Goal: Task Accomplishment & Management: Use online tool/utility

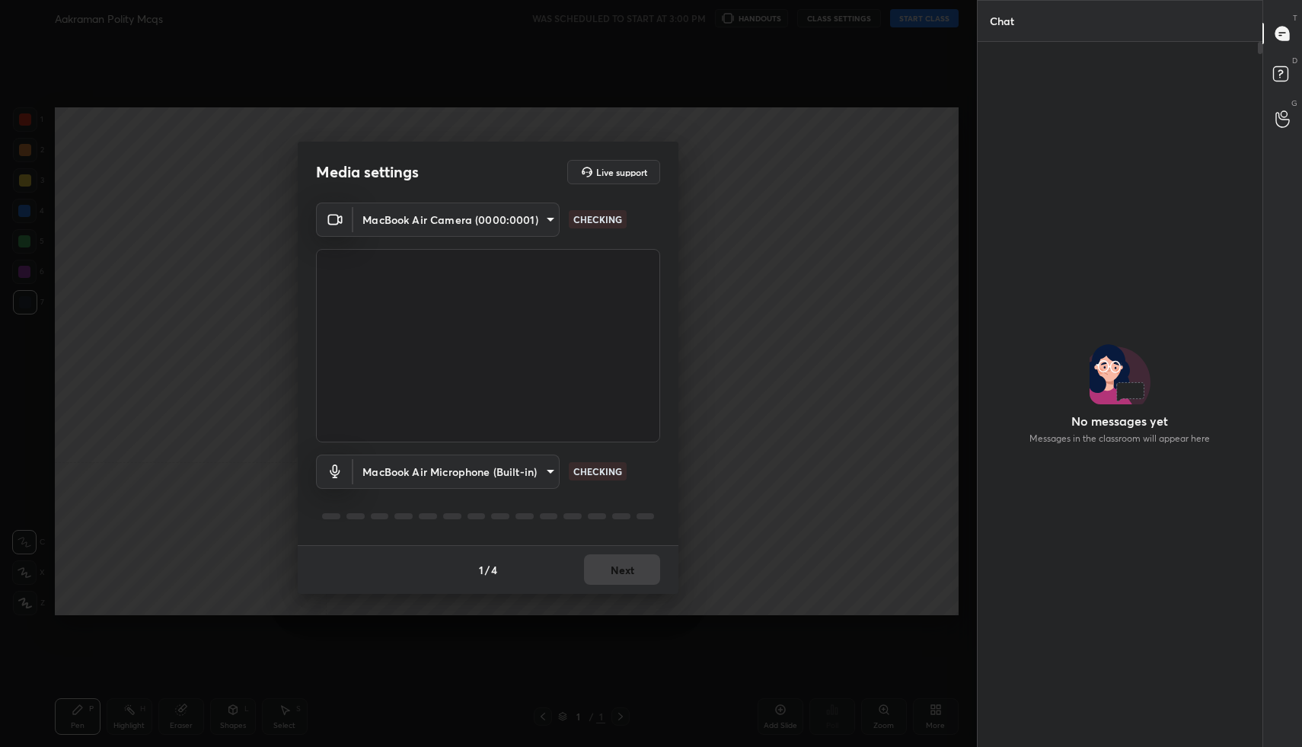
scroll to position [664, 280]
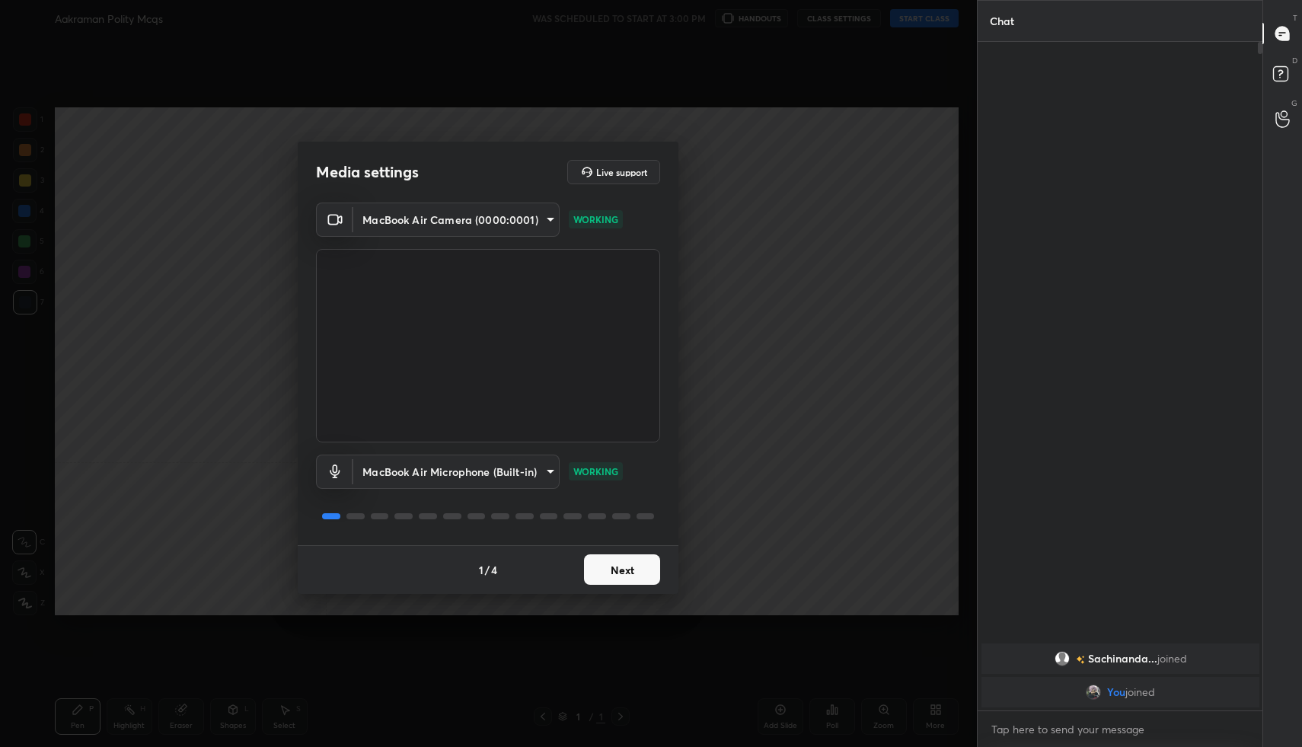
click at [645, 574] on button "Next" at bounding box center [622, 569] width 76 height 30
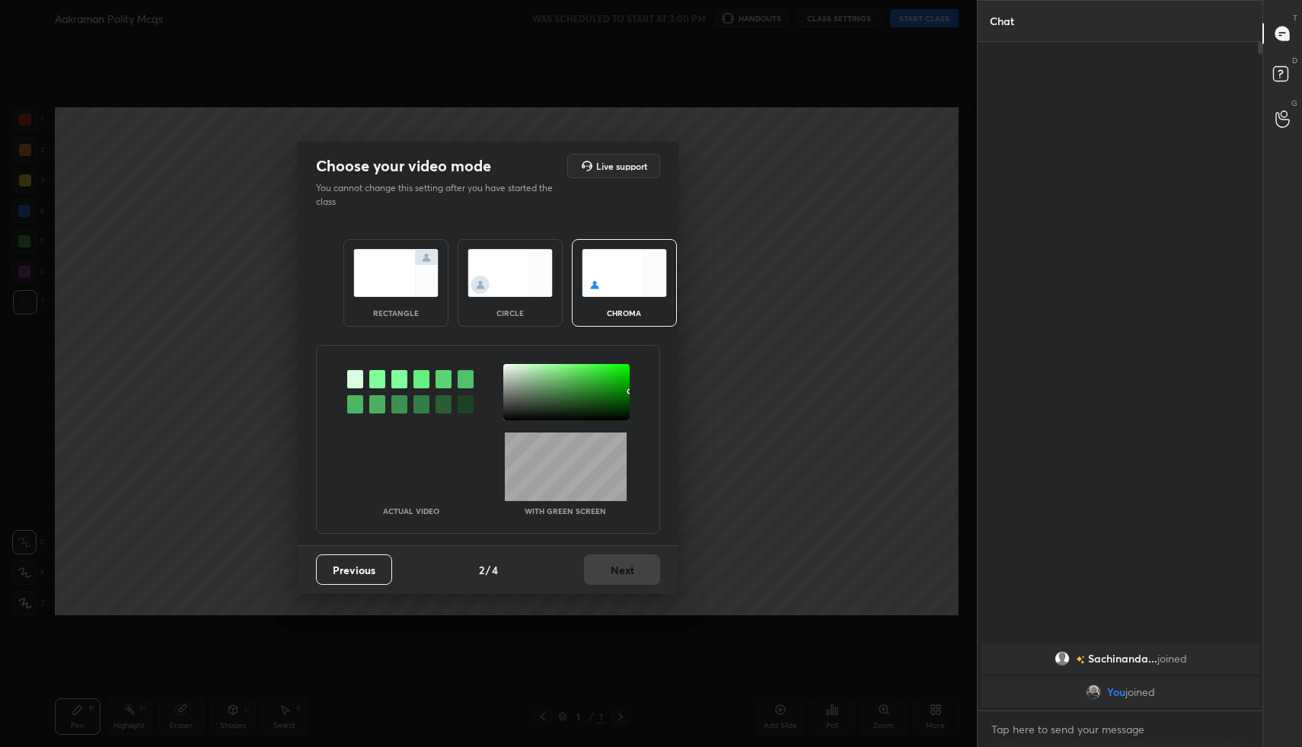
click at [384, 279] on img at bounding box center [395, 273] width 85 height 48
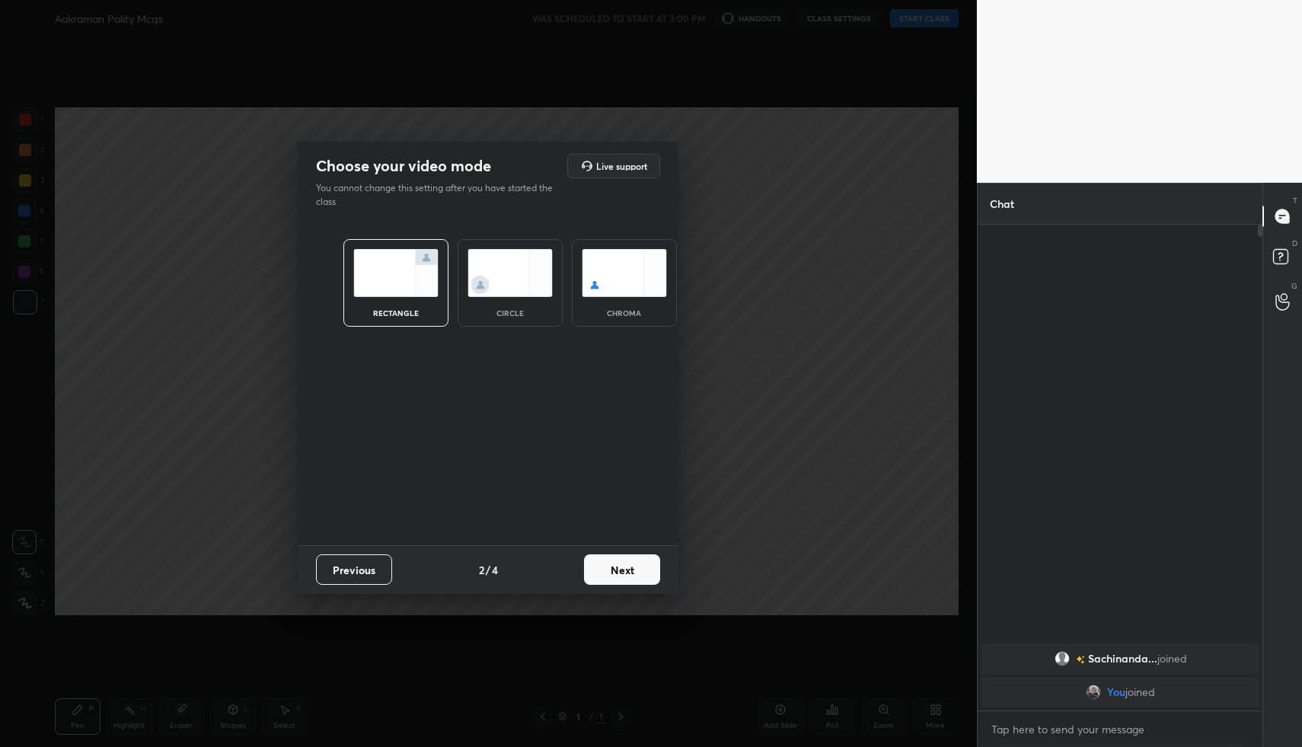
scroll to position [5, 5]
click at [638, 563] on button "Next" at bounding box center [622, 569] width 76 height 30
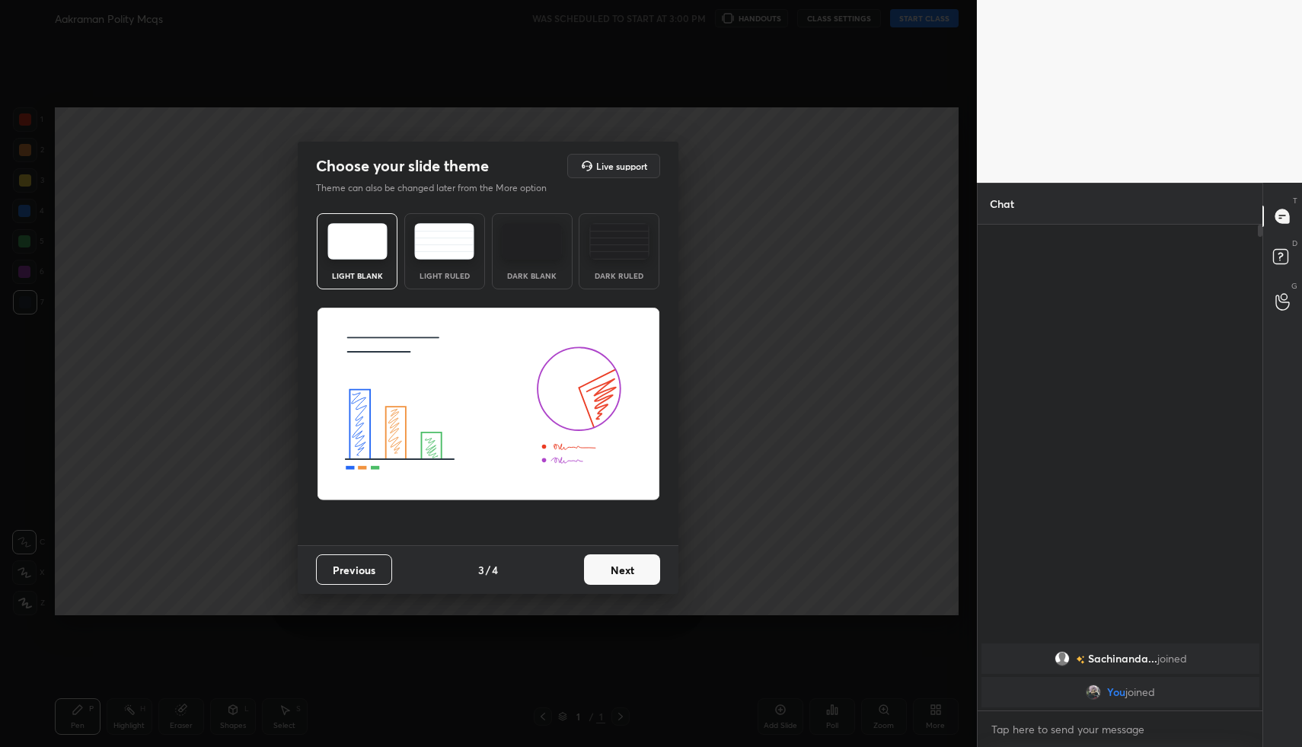
click at [638, 563] on button "Next" at bounding box center [622, 569] width 76 height 30
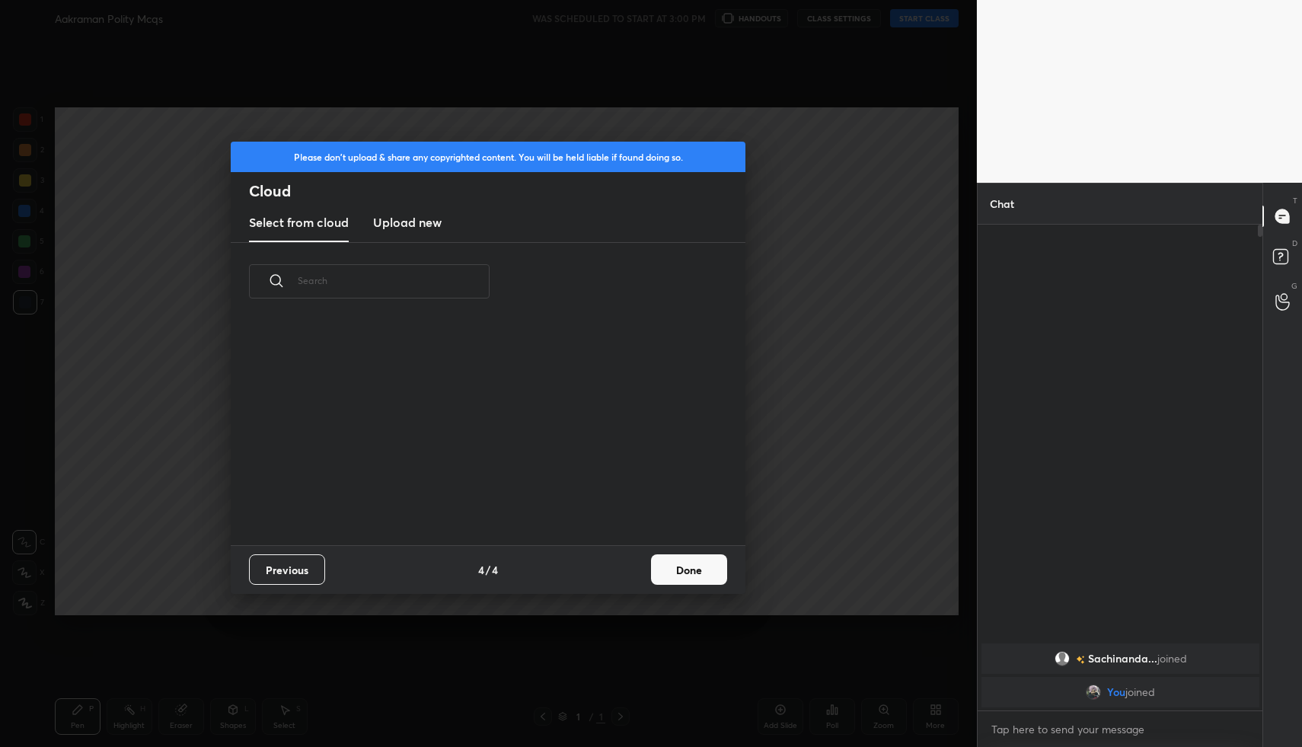
scroll to position [225, 489]
click at [685, 558] on button "Done" at bounding box center [689, 569] width 76 height 30
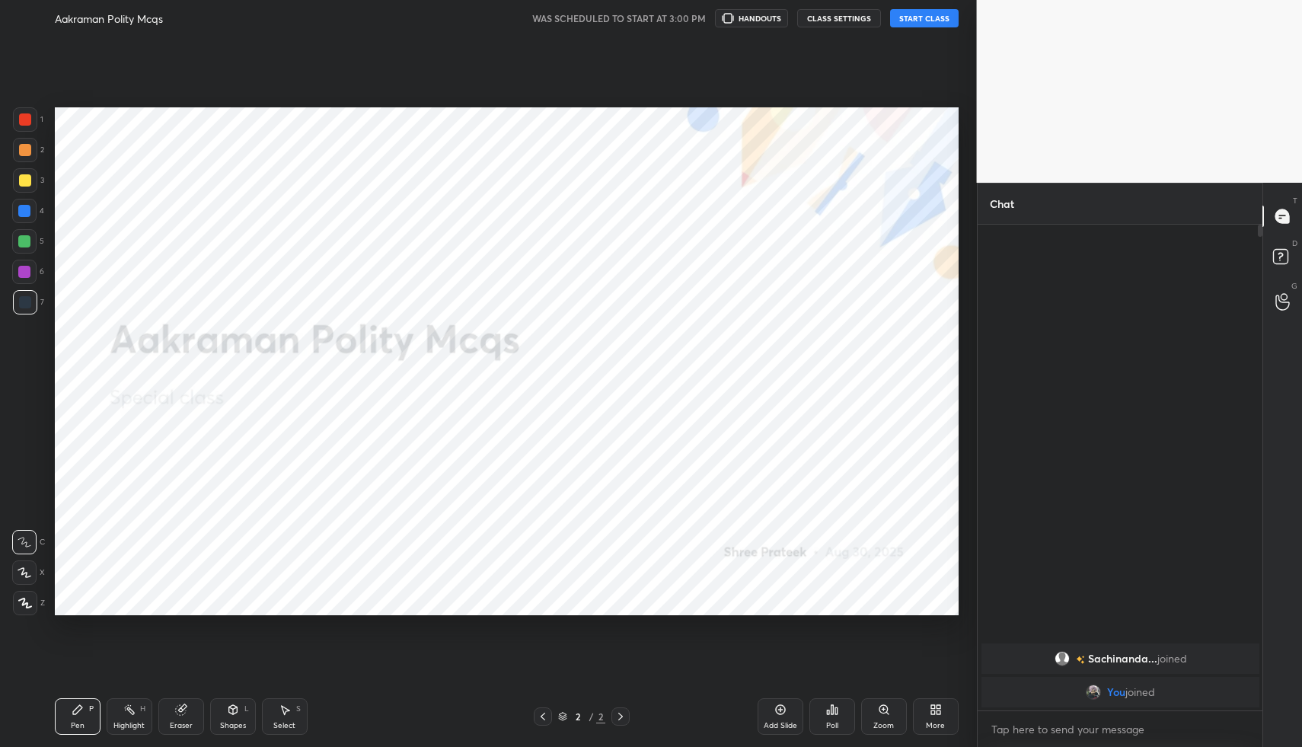
click at [908, 12] on button "START CLASS" at bounding box center [924, 18] width 69 height 18
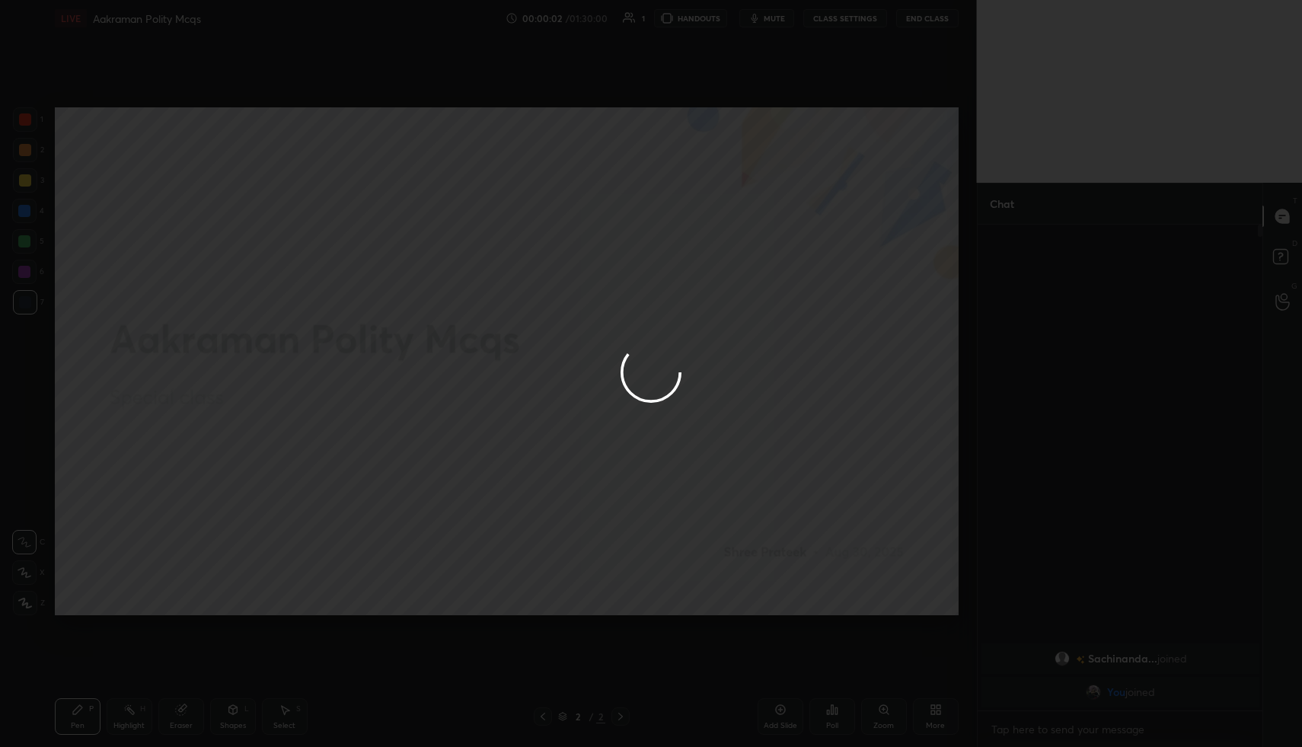
click at [945, 717] on div at bounding box center [651, 373] width 1302 height 747
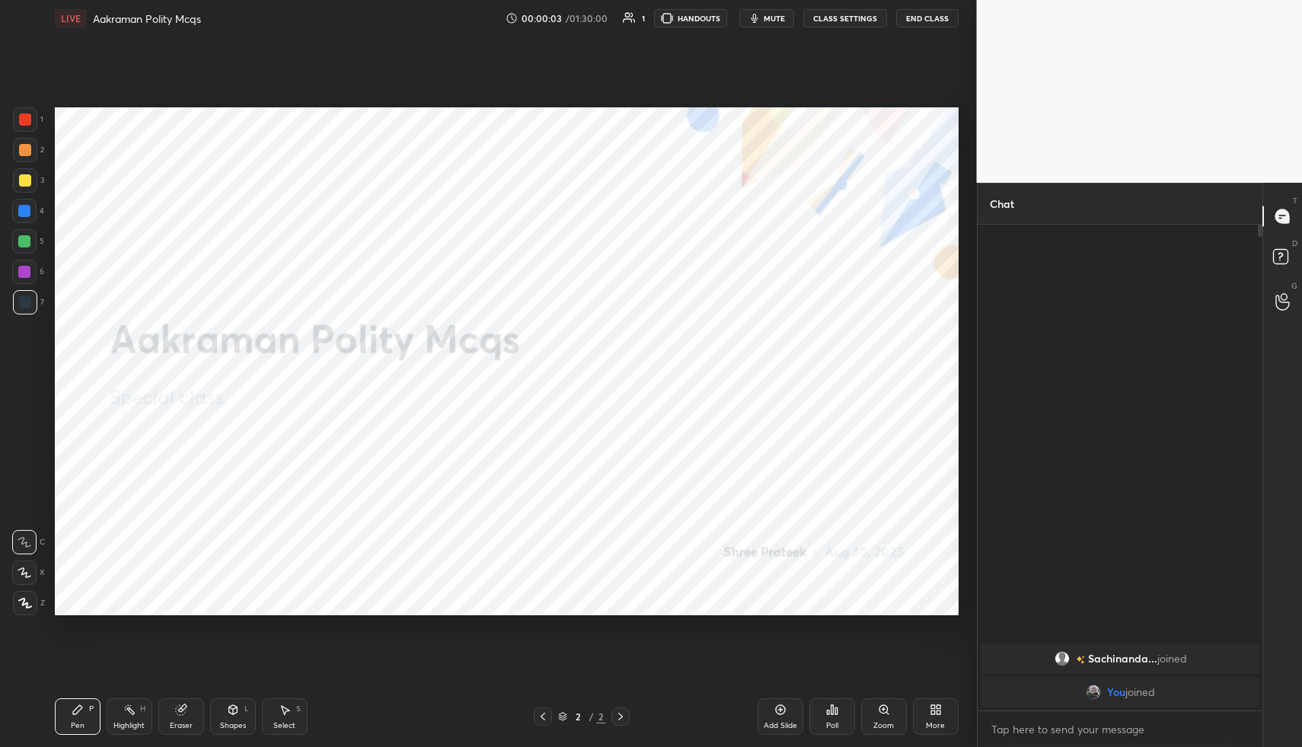
click at [945, 717] on div "More" at bounding box center [936, 716] width 46 height 37
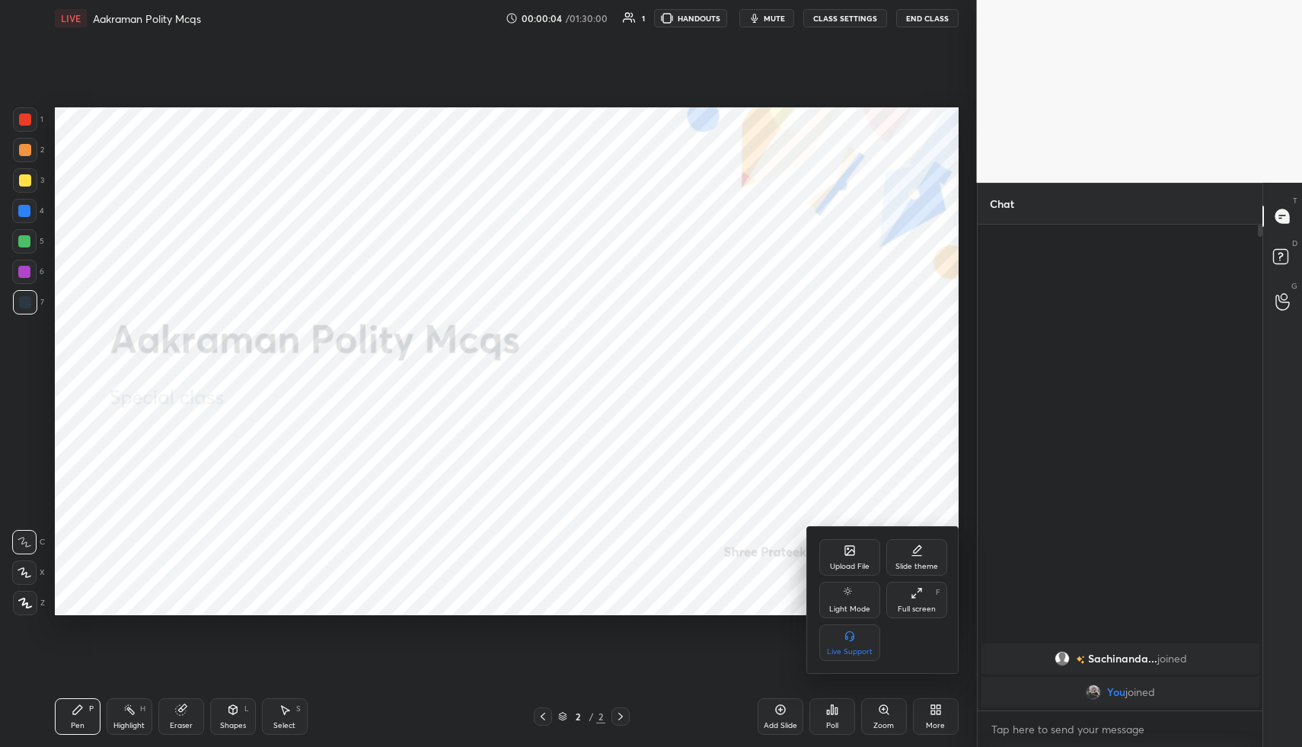
click at [839, 554] on div "Upload File" at bounding box center [849, 557] width 61 height 37
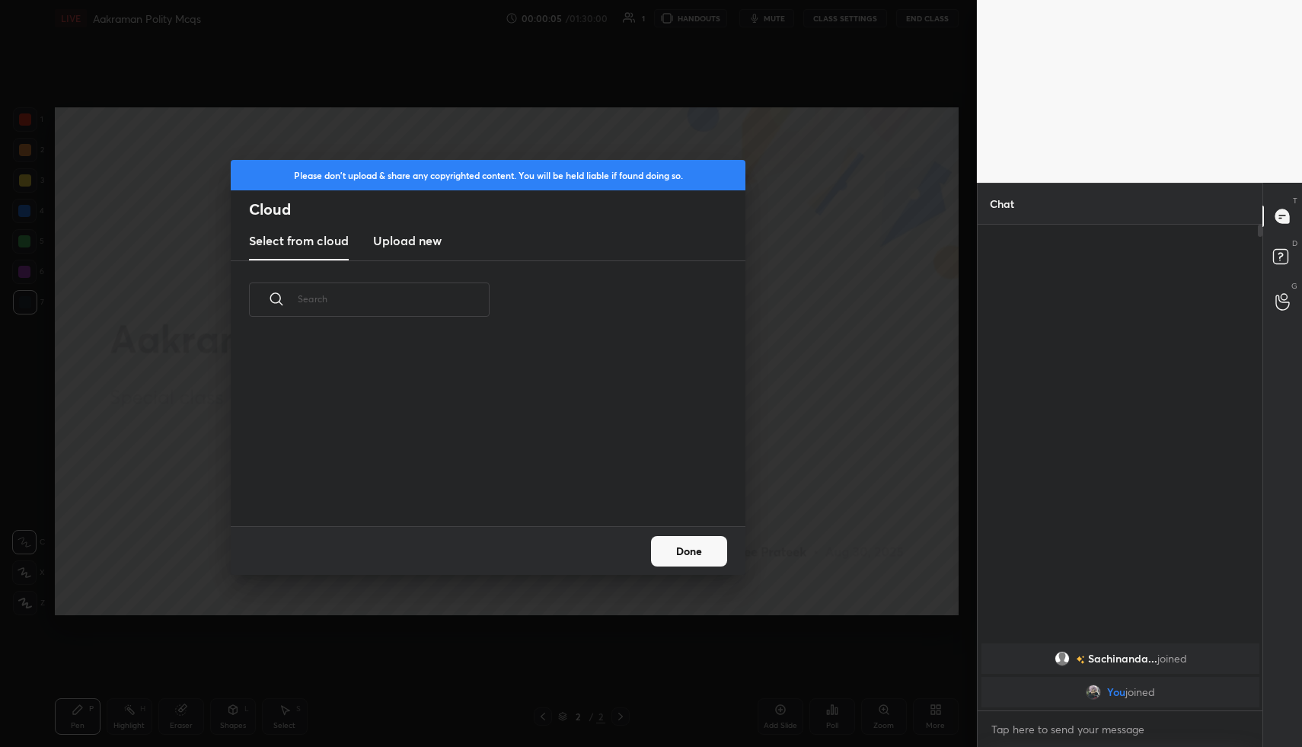
scroll to position [187, 489]
click at [437, 234] on h3 "Upload new" at bounding box center [407, 241] width 69 height 18
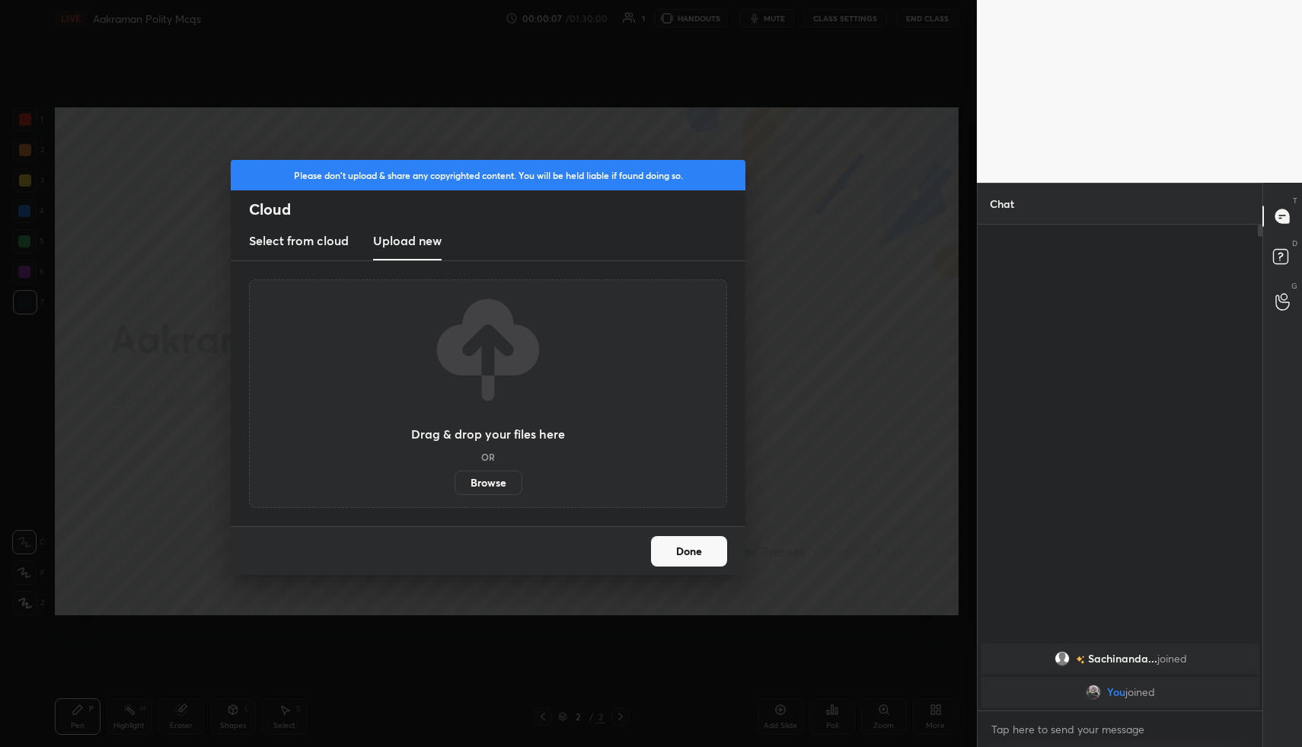
click at [481, 476] on label "Browse" at bounding box center [489, 483] width 68 height 24
click at [455, 476] on input "Browse" at bounding box center [455, 483] width 0 height 24
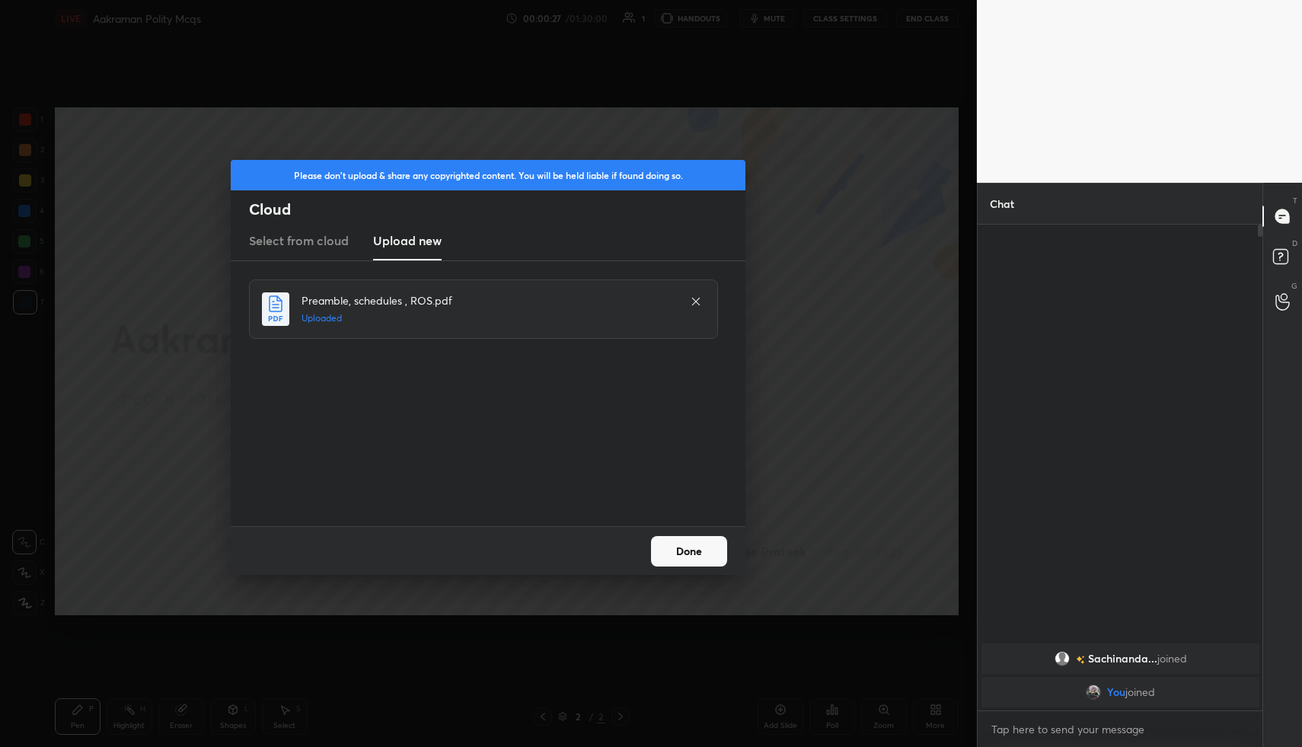
click at [679, 556] on button "Done" at bounding box center [689, 551] width 76 height 30
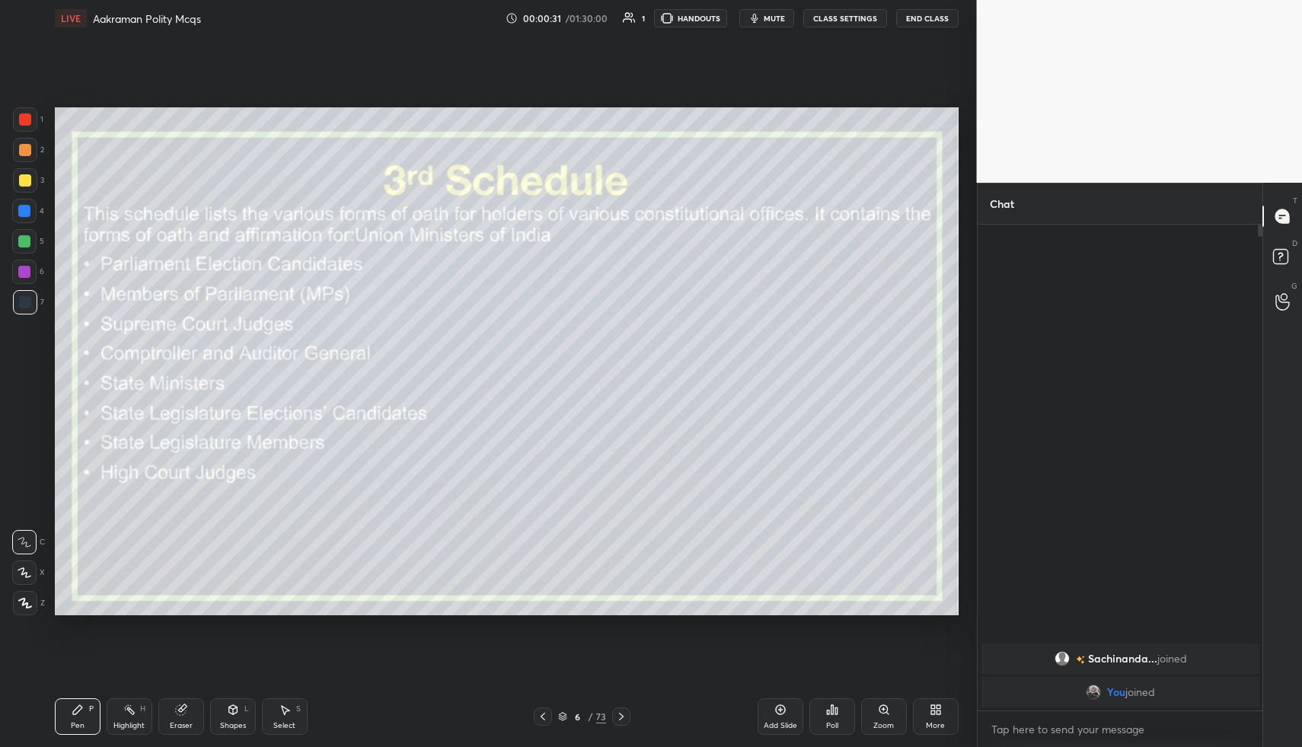
click at [560, 719] on icon at bounding box center [563, 719] width 8 height 2
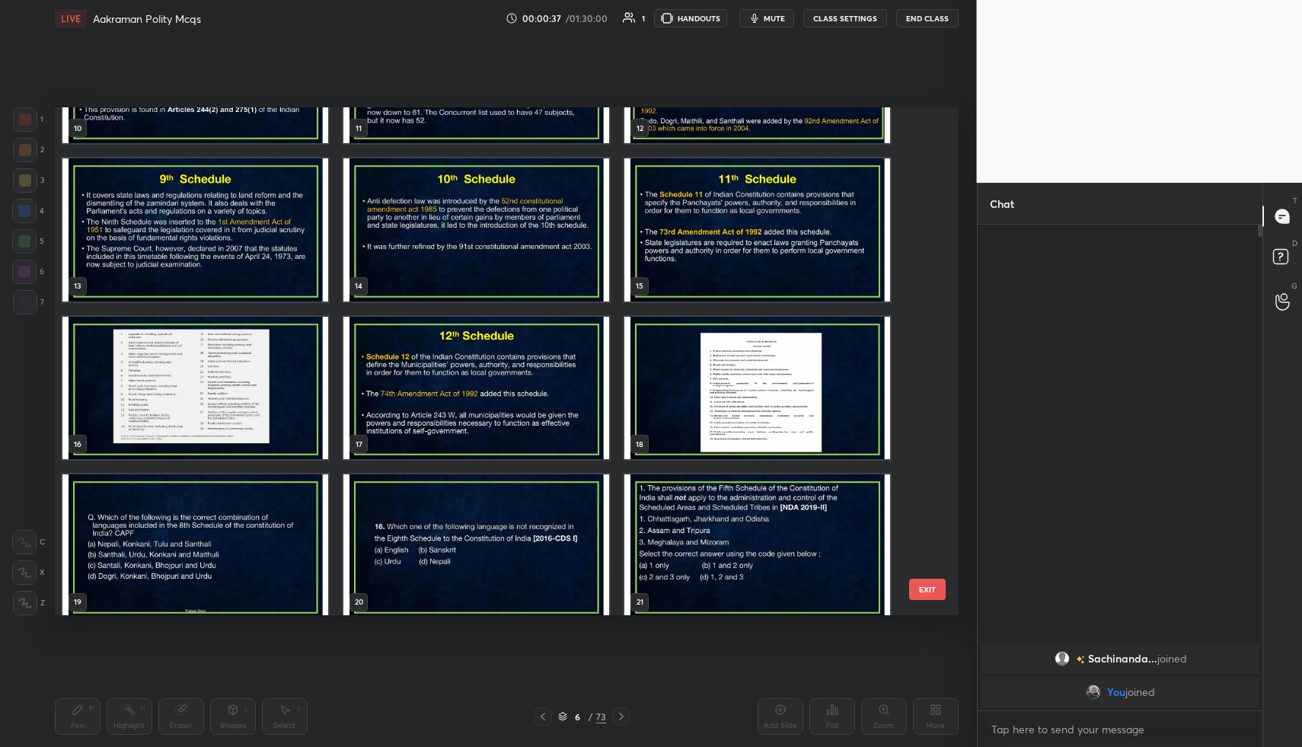
scroll to position [588, 0]
click at [764, 20] on button "mute" at bounding box center [766, 18] width 55 height 18
click at [158, 587] on img "grid" at bounding box center [195, 546] width 266 height 143
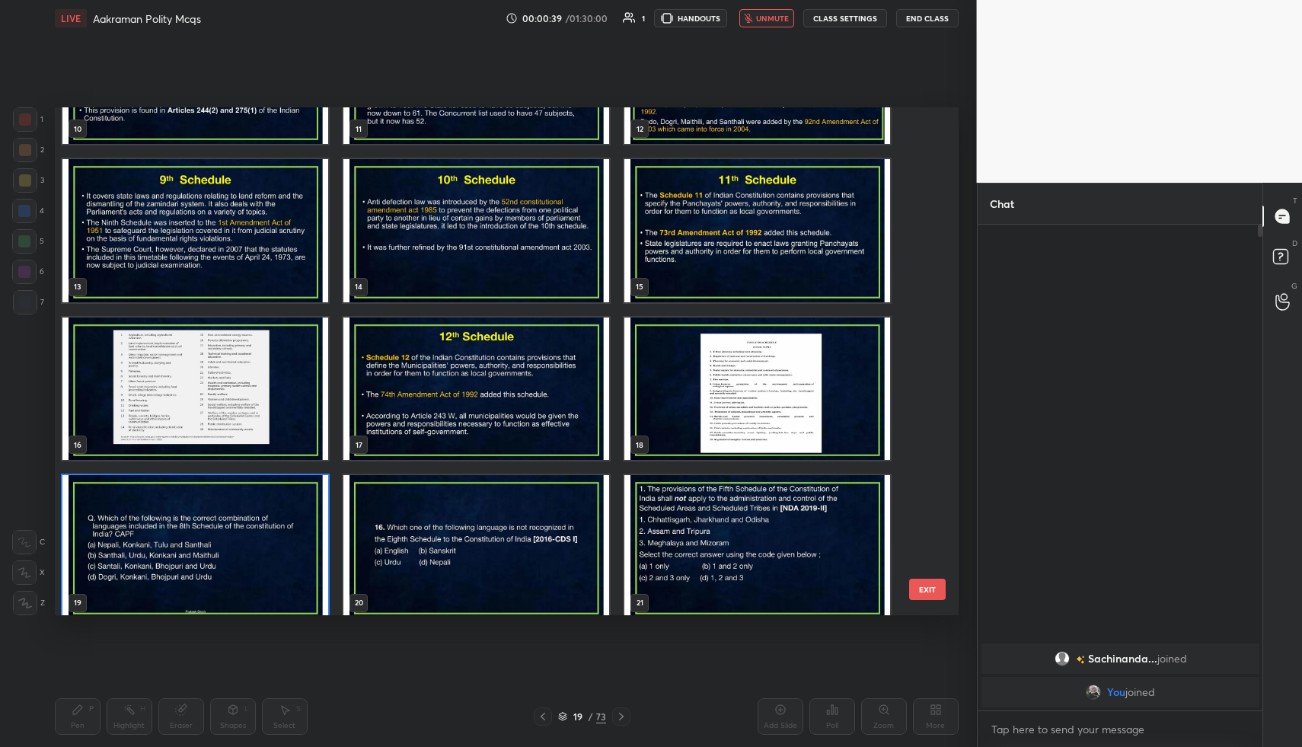
scroll to position [598, 0]
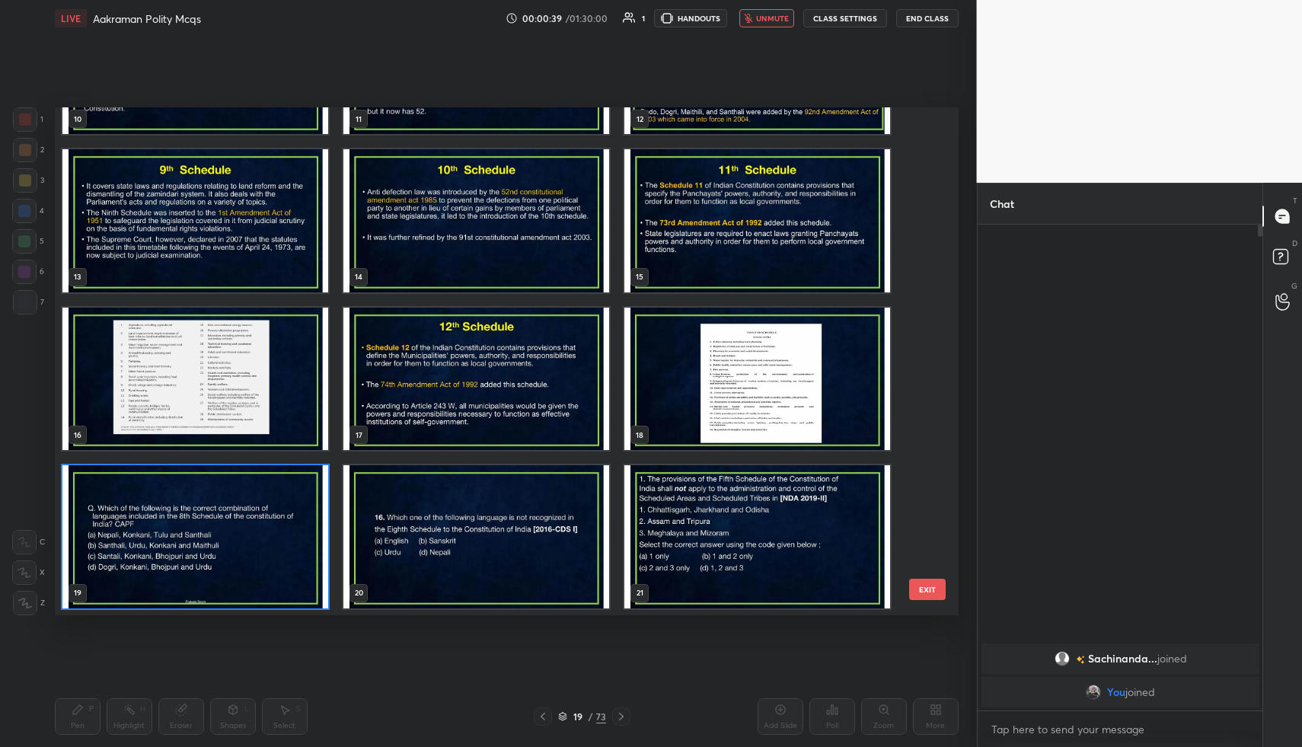
click at [158, 587] on div "10 11 12 13 14 15 16 17 18 19 20 21 22 23 24 25 26 27" at bounding box center [493, 361] width 877 height 509
click at [158, 587] on img "grid" at bounding box center [195, 536] width 266 height 143
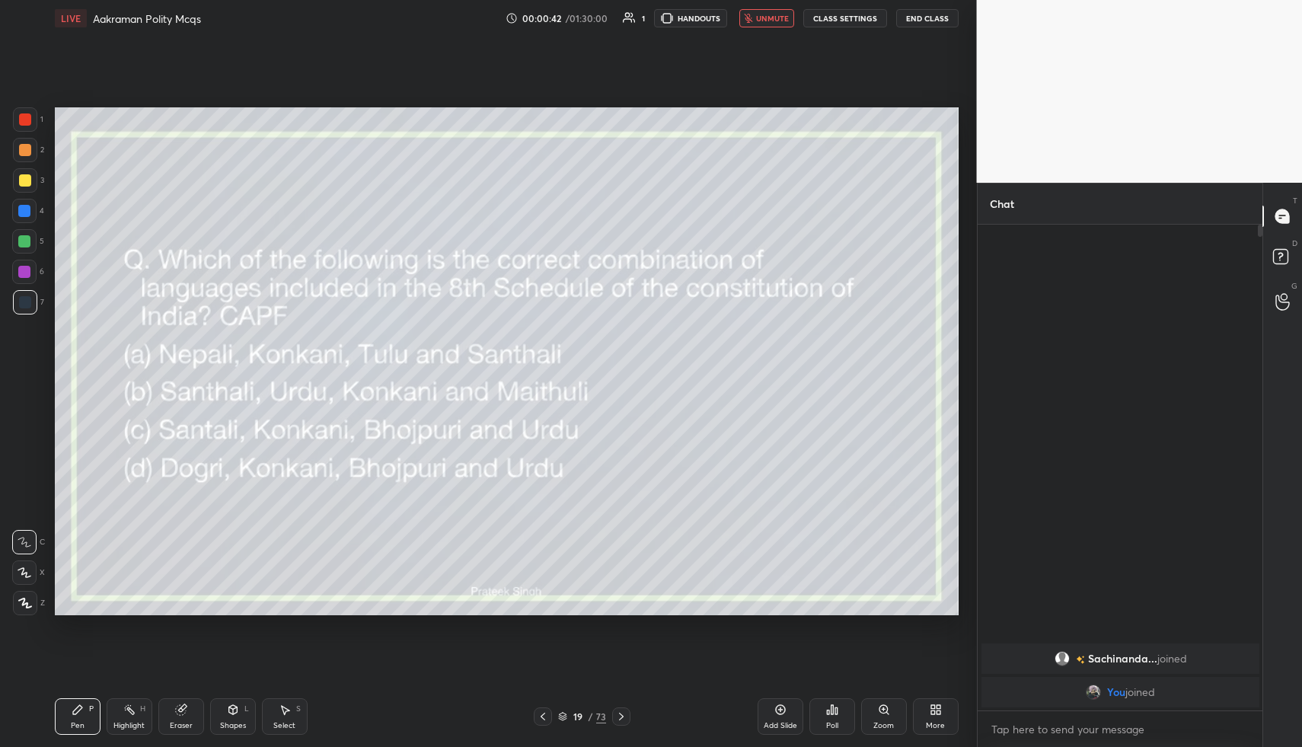
click at [824, 717] on div "Poll" at bounding box center [833, 716] width 46 height 37
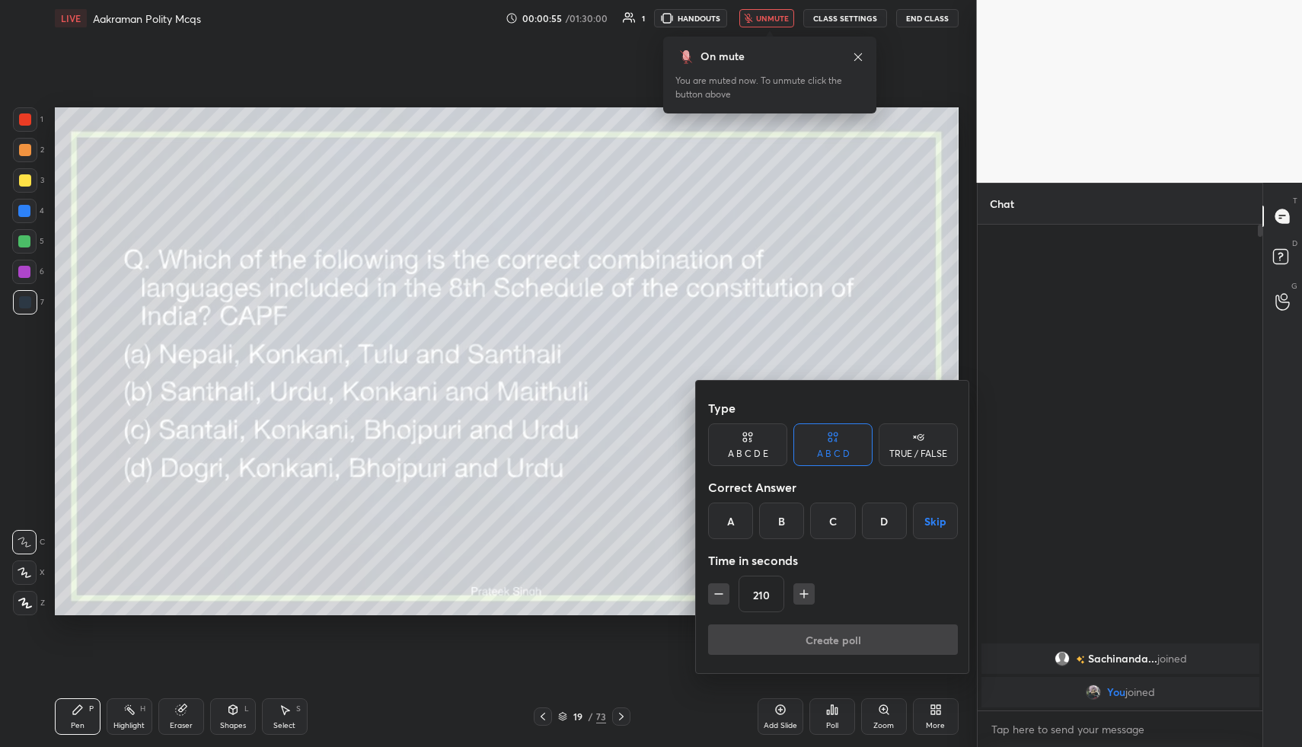
click at [767, 519] on div "B" at bounding box center [781, 521] width 45 height 37
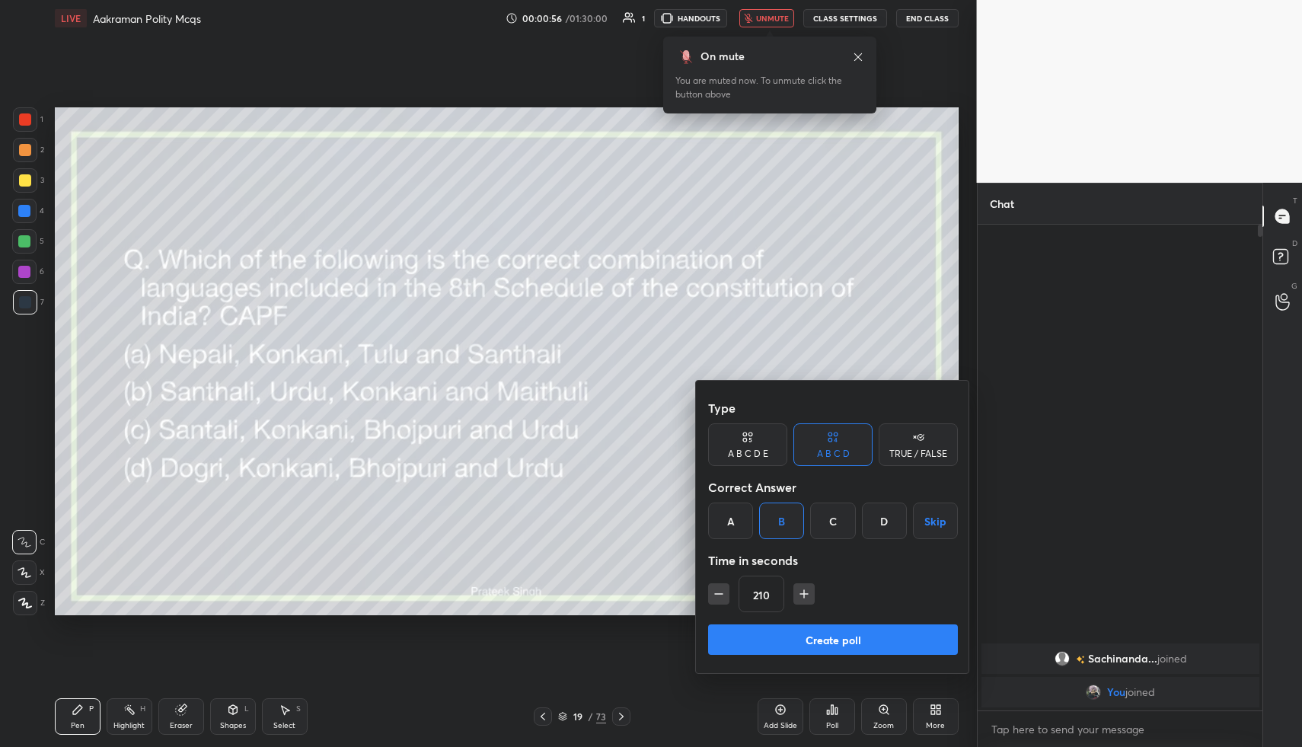
click at [768, 634] on button "Create poll" at bounding box center [833, 639] width 250 height 30
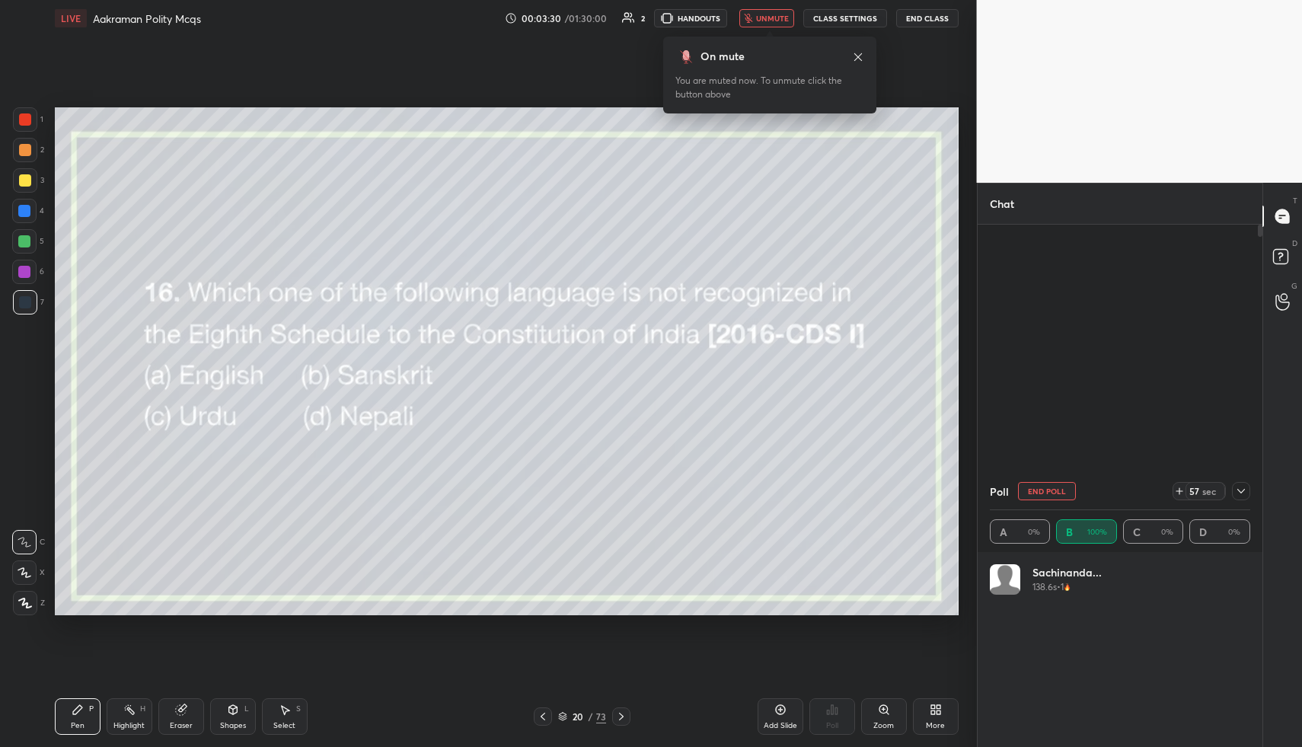
scroll to position [5, 5]
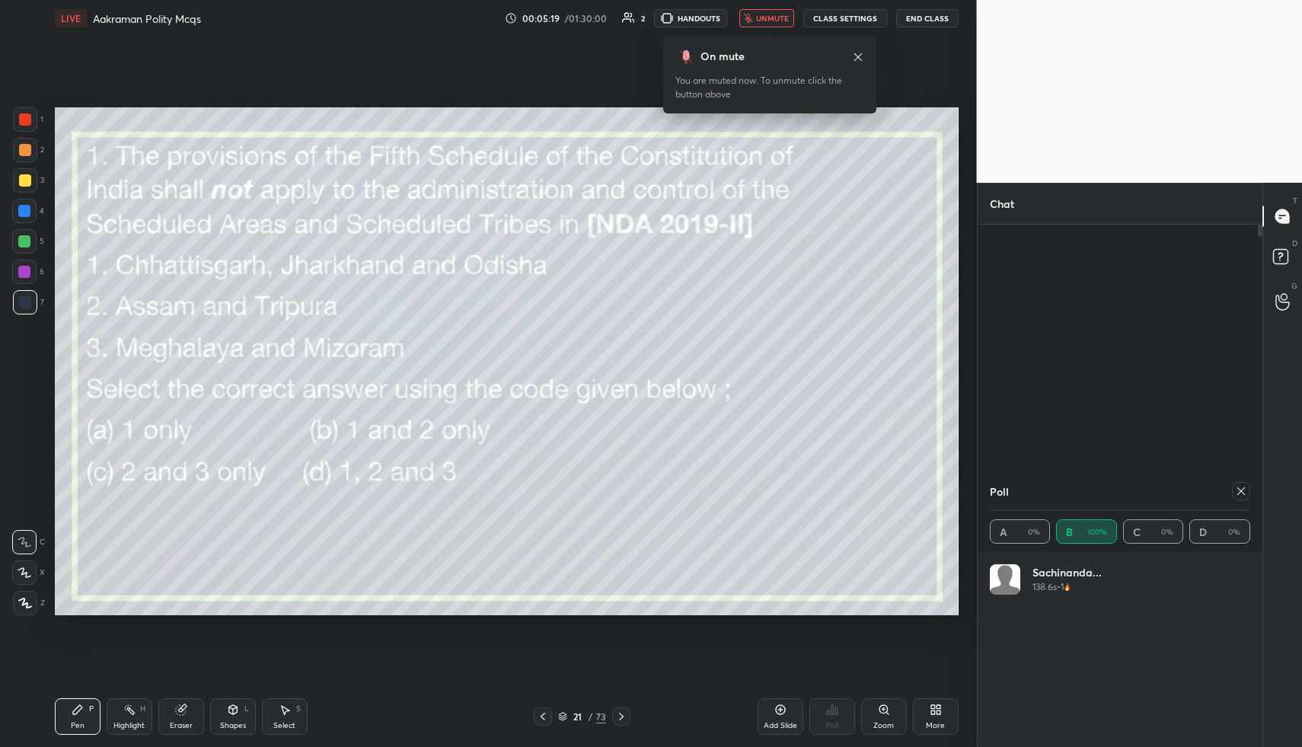
click at [1243, 487] on icon at bounding box center [1241, 491] width 12 height 12
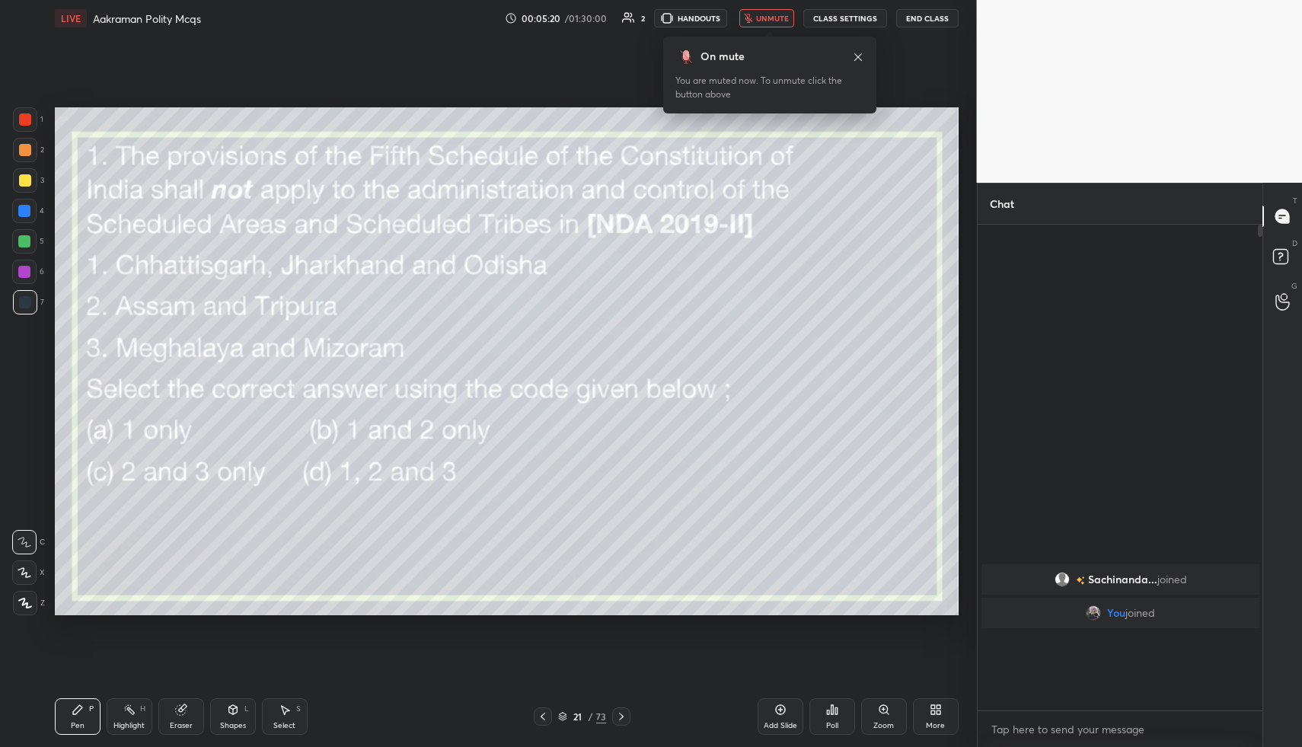
scroll to position [513, 280]
click at [26, 595] on div at bounding box center [25, 603] width 24 height 24
click at [831, 717] on div "Poll" at bounding box center [833, 716] width 46 height 37
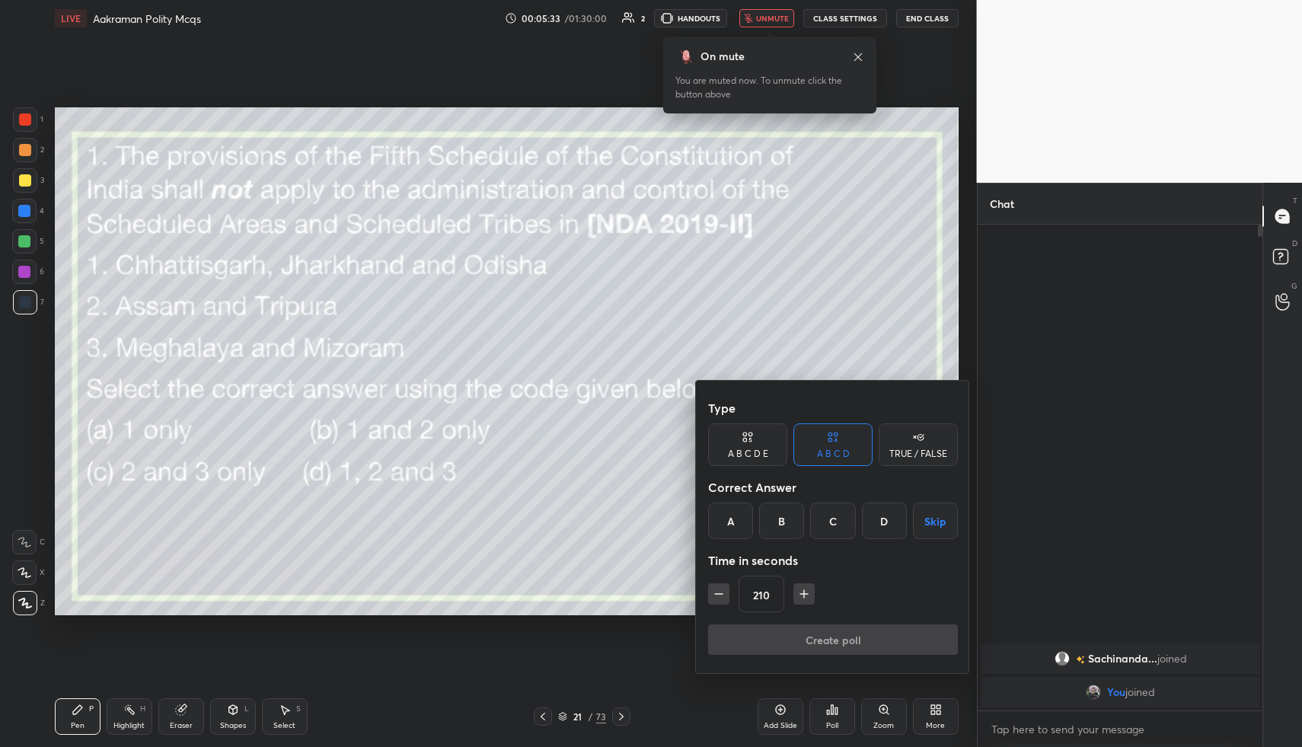
click at [818, 522] on div "C" at bounding box center [832, 521] width 45 height 37
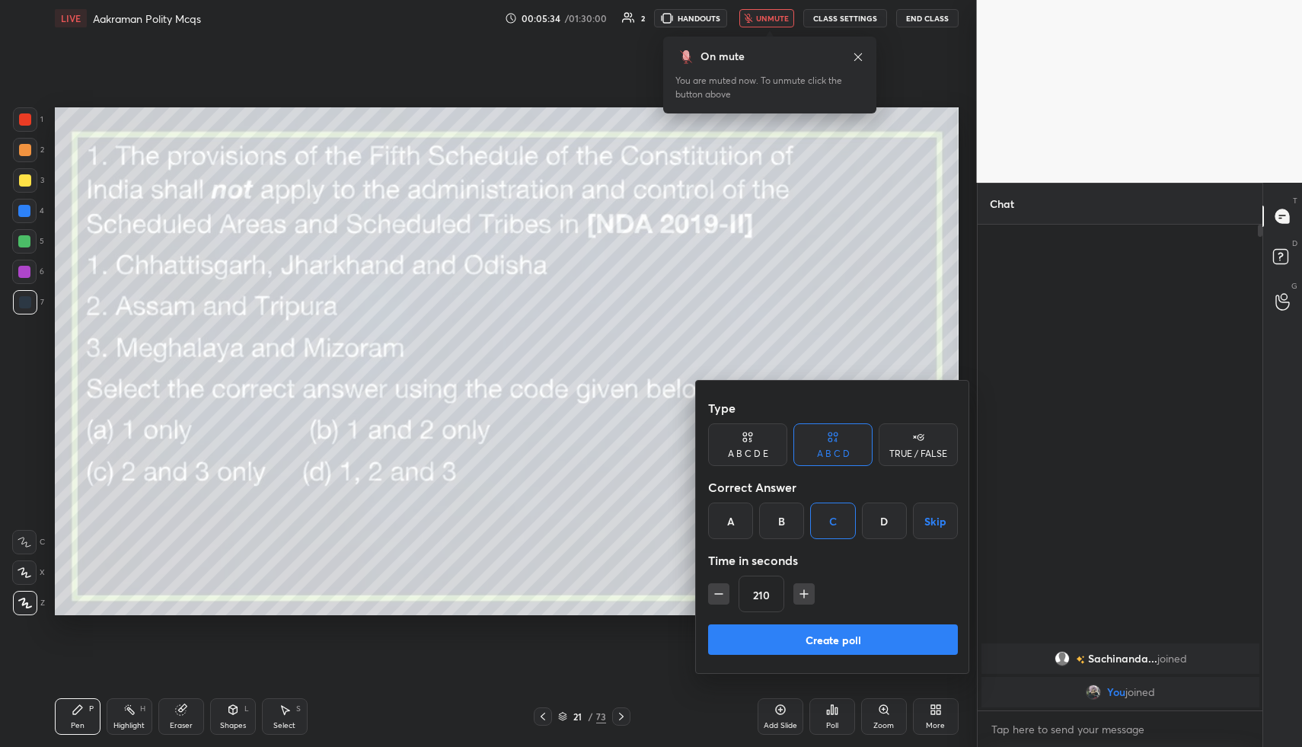
click at [781, 638] on button "Create poll" at bounding box center [833, 639] width 250 height 30
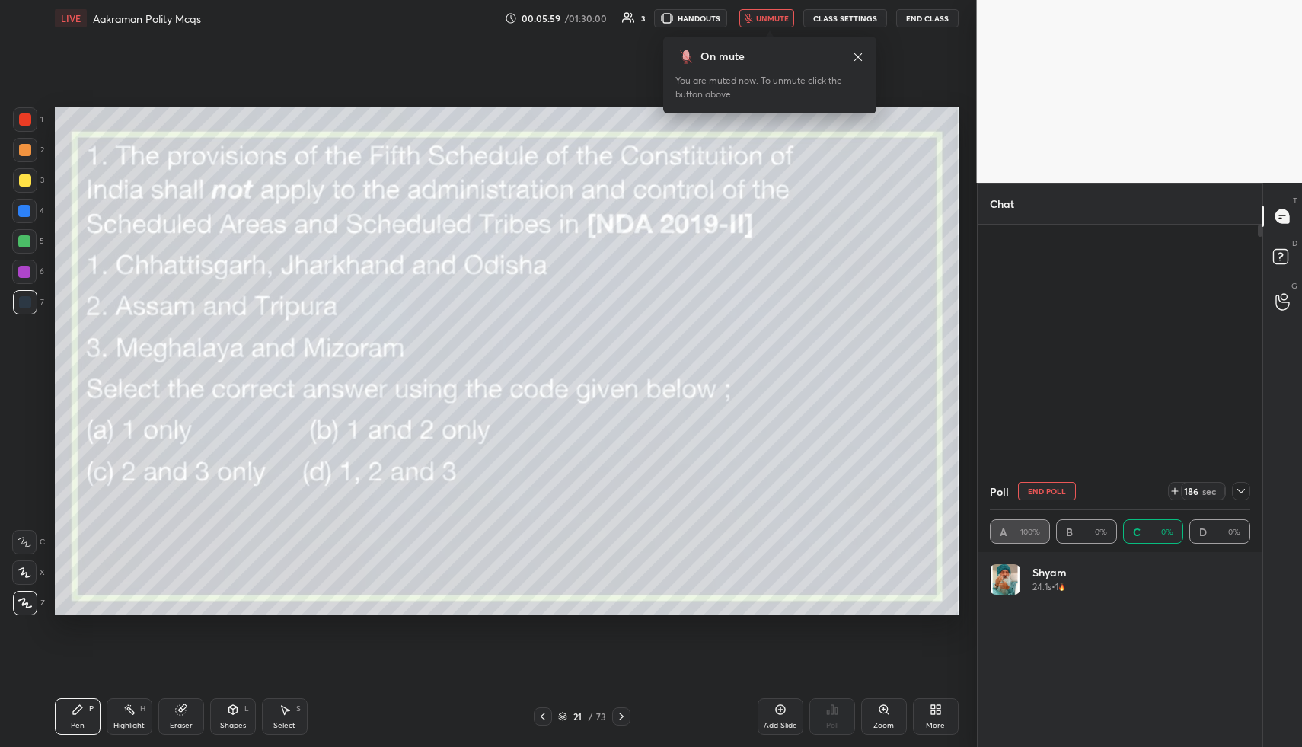
scroll to position [178, 256]
click at [24, 173] on div at bounding box center [25, 180] width 24 height 24
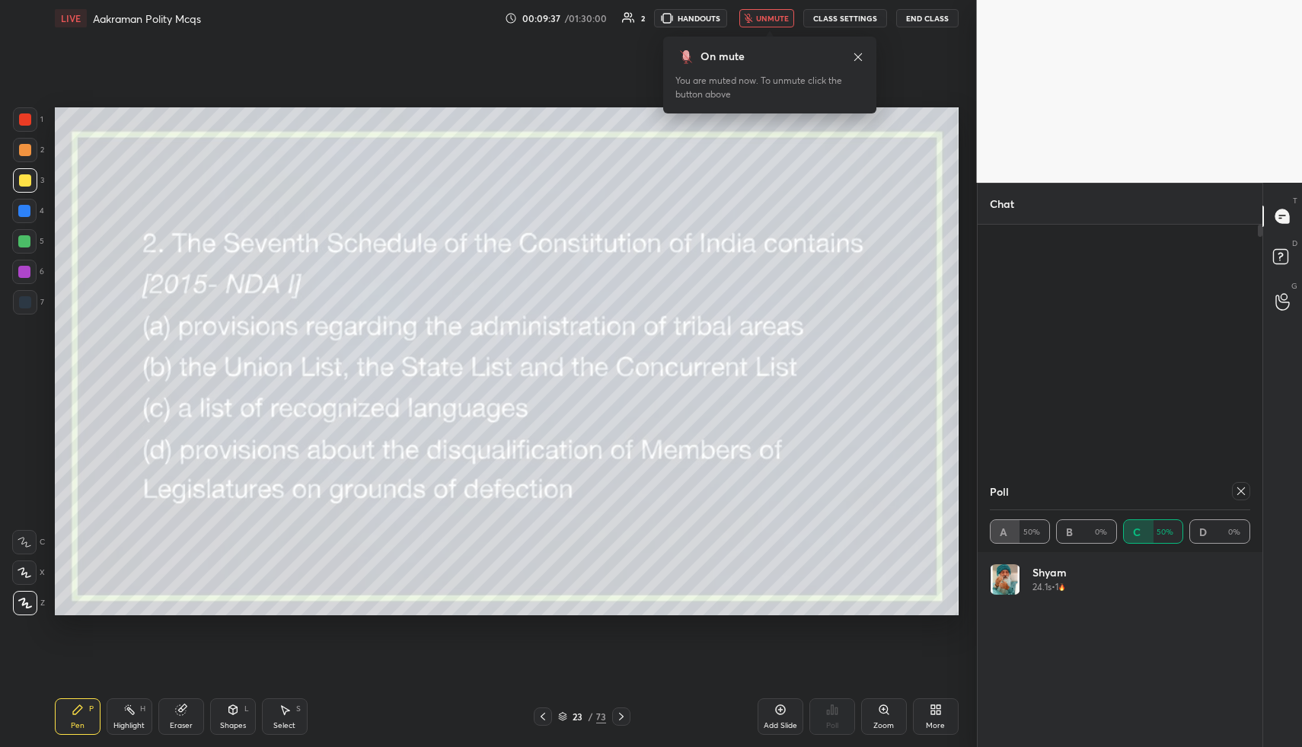
click at [1238, 495] on icon at bounding box center [1241, 491] width 12 height 12
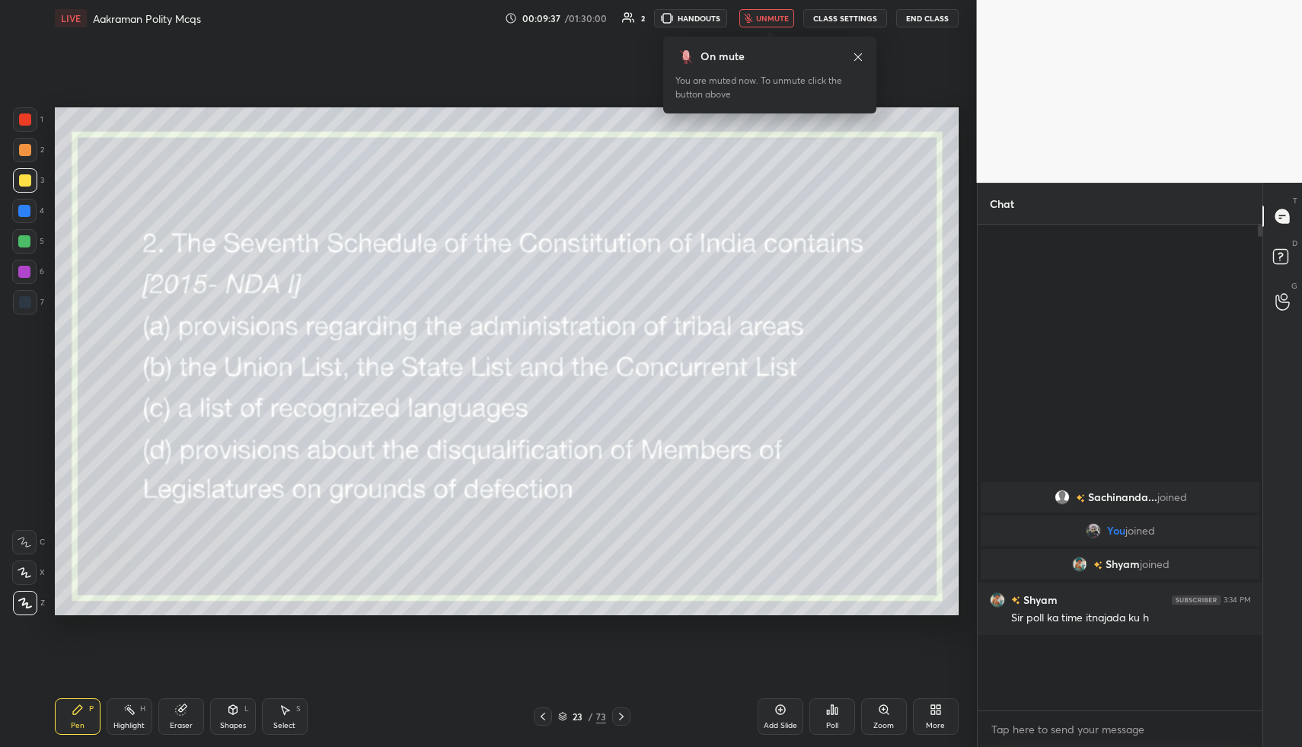
scroll to position [1, 5]
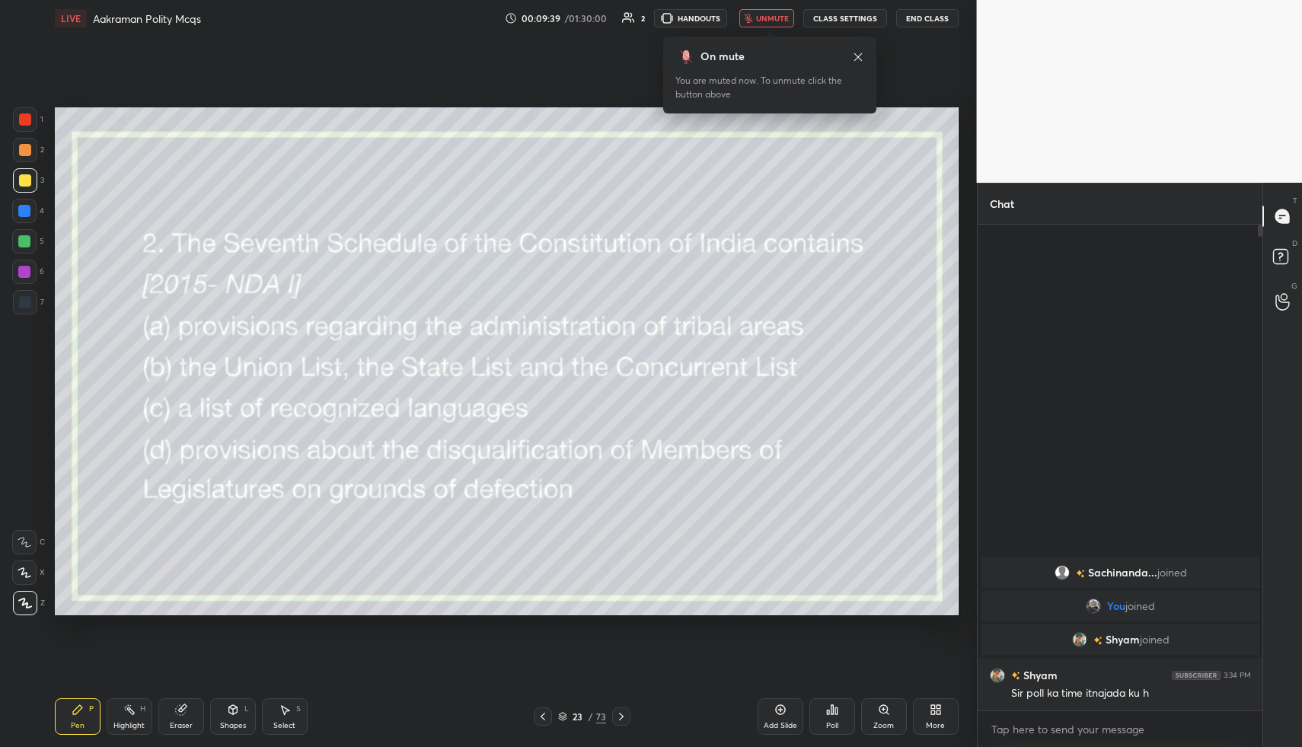
click at [833, 714] on icon at bounding box center [833, 709] width 2 height 9
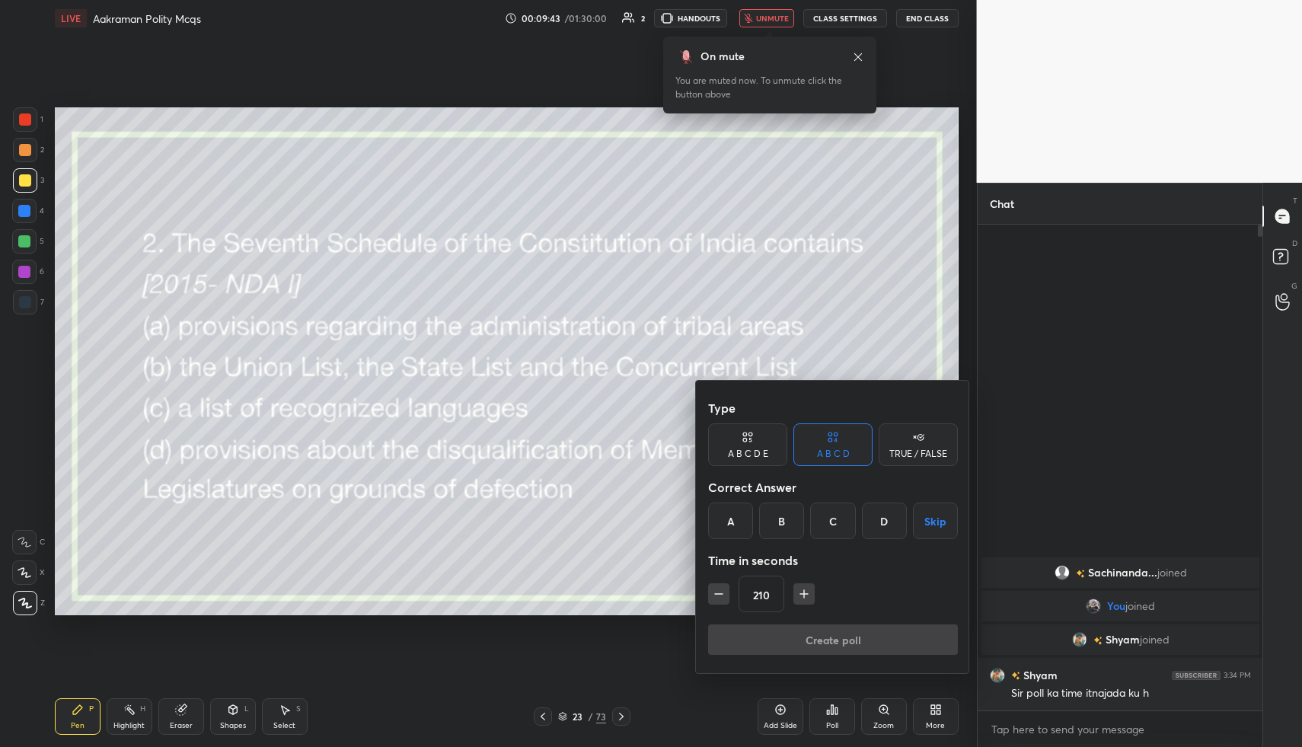
click at [780, 527] on div "B" at bounding box center [781, 521] width 45 height 37
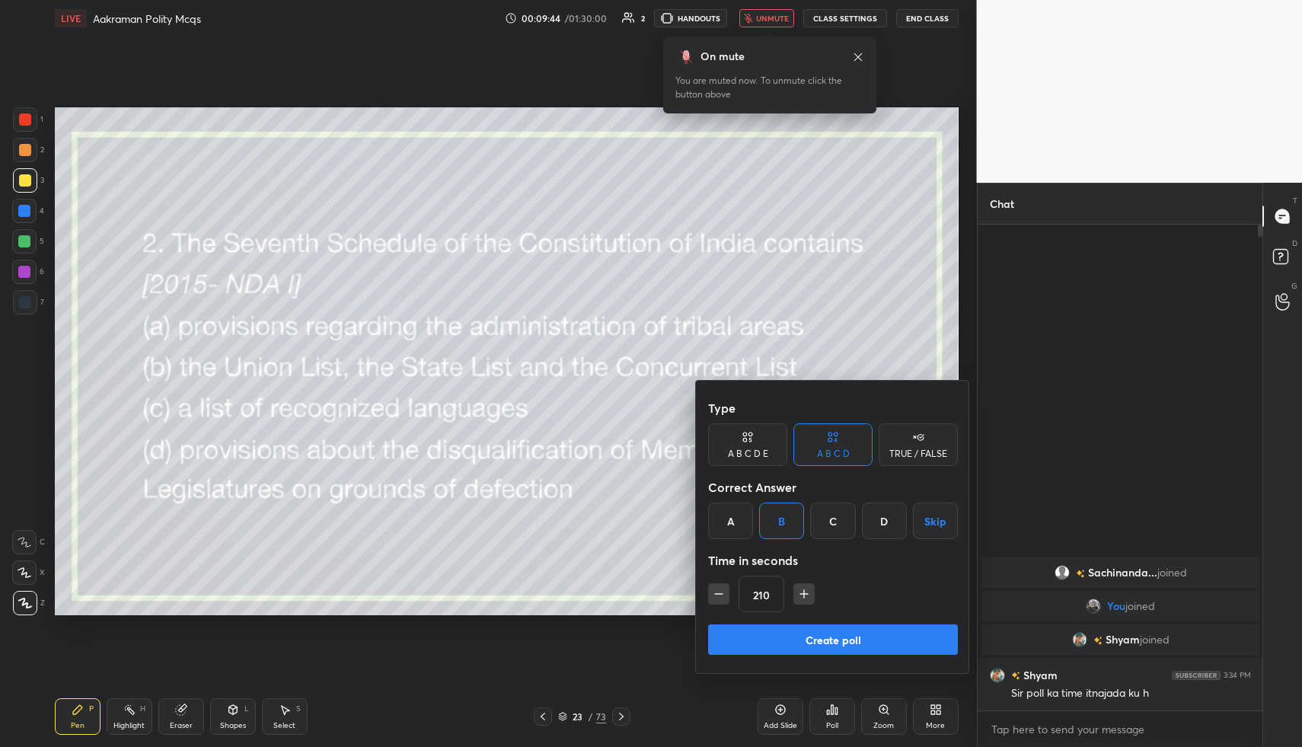
click at [771, 637] on button "Create poll" at bounding box center [833, 639] width 250 height 30
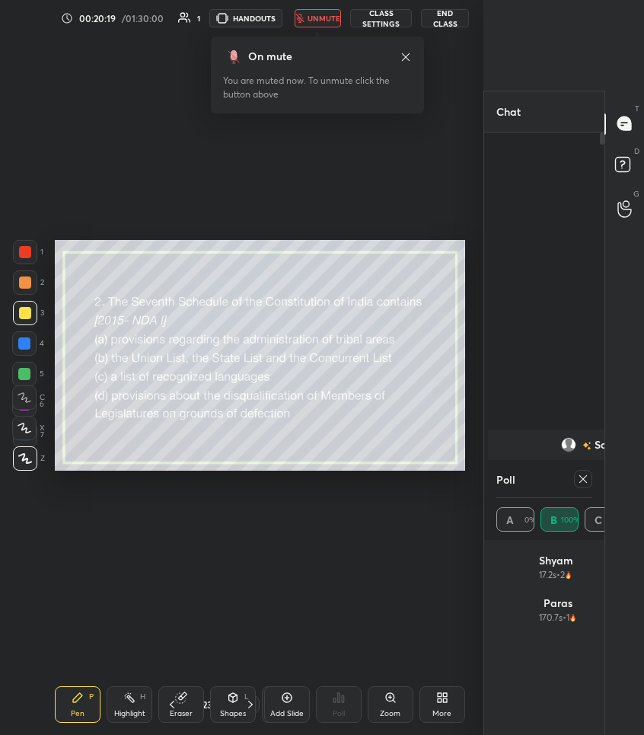
scroll to position [5, 5]
type textarea "x"
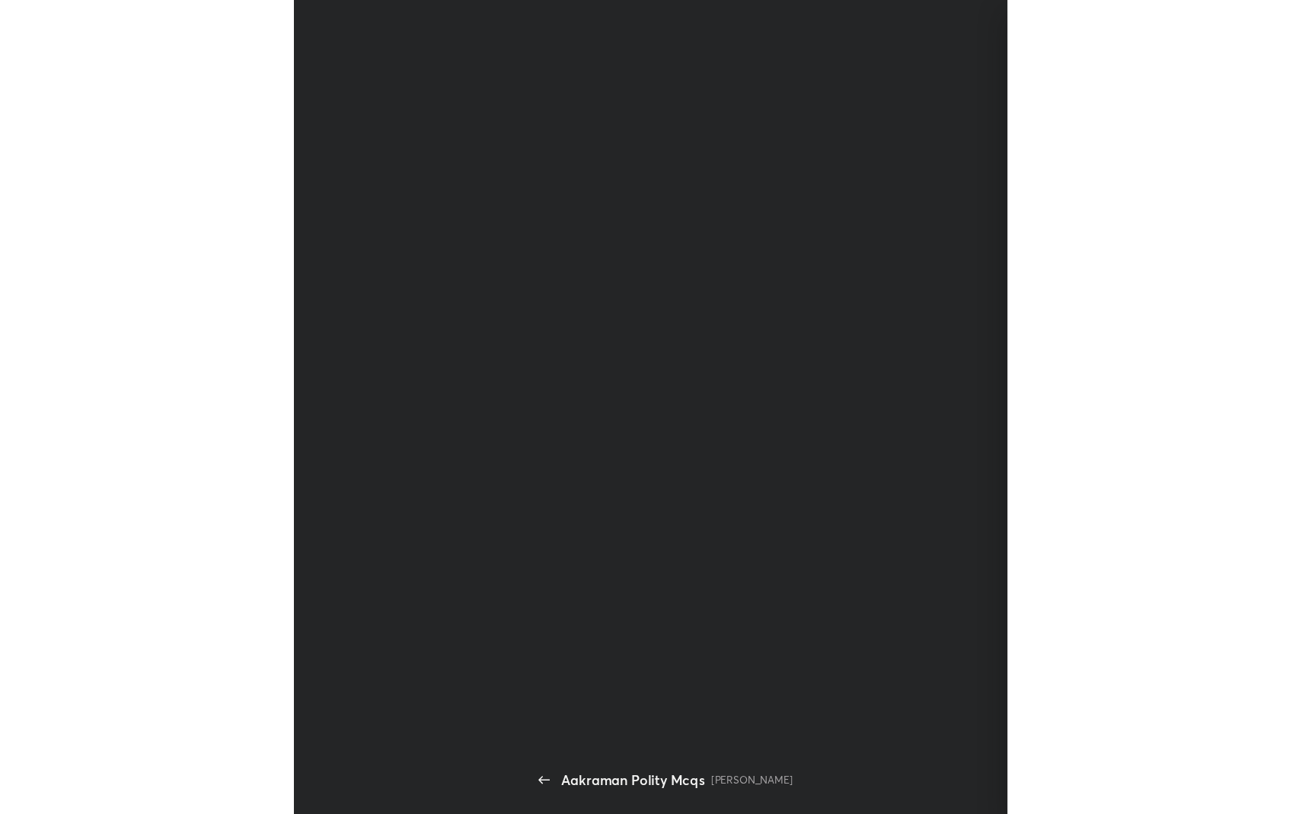
scroll to position [593, 116]
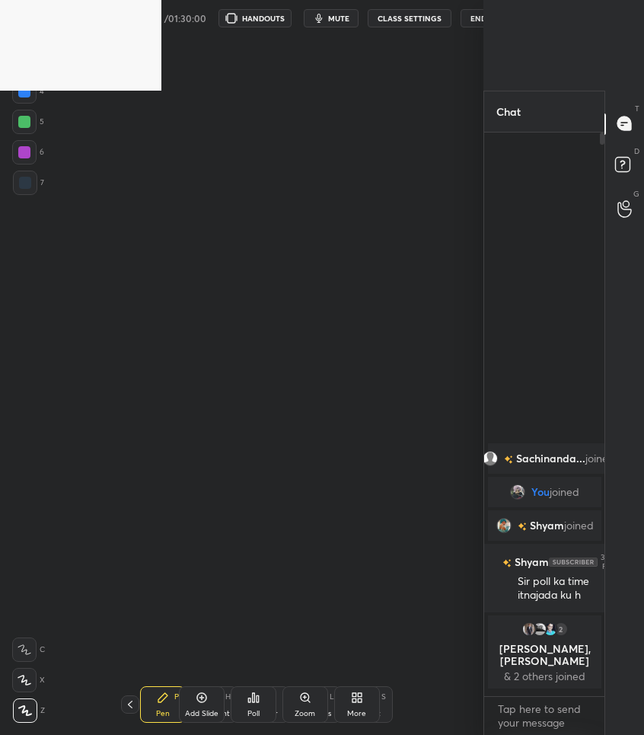
click at [332, 13] on span "mute" at bounding box center [338, 18] width 21 height 11
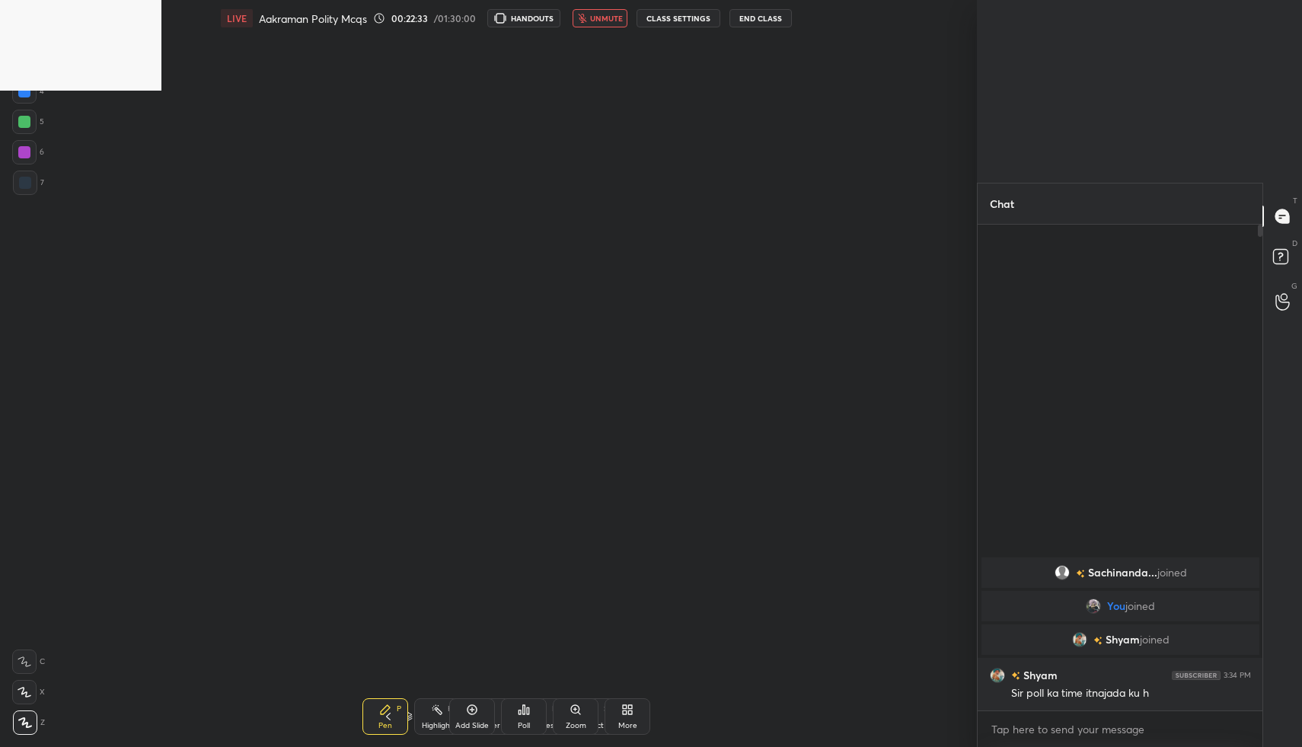
scroll to position [0, 0]
type textarea "x"
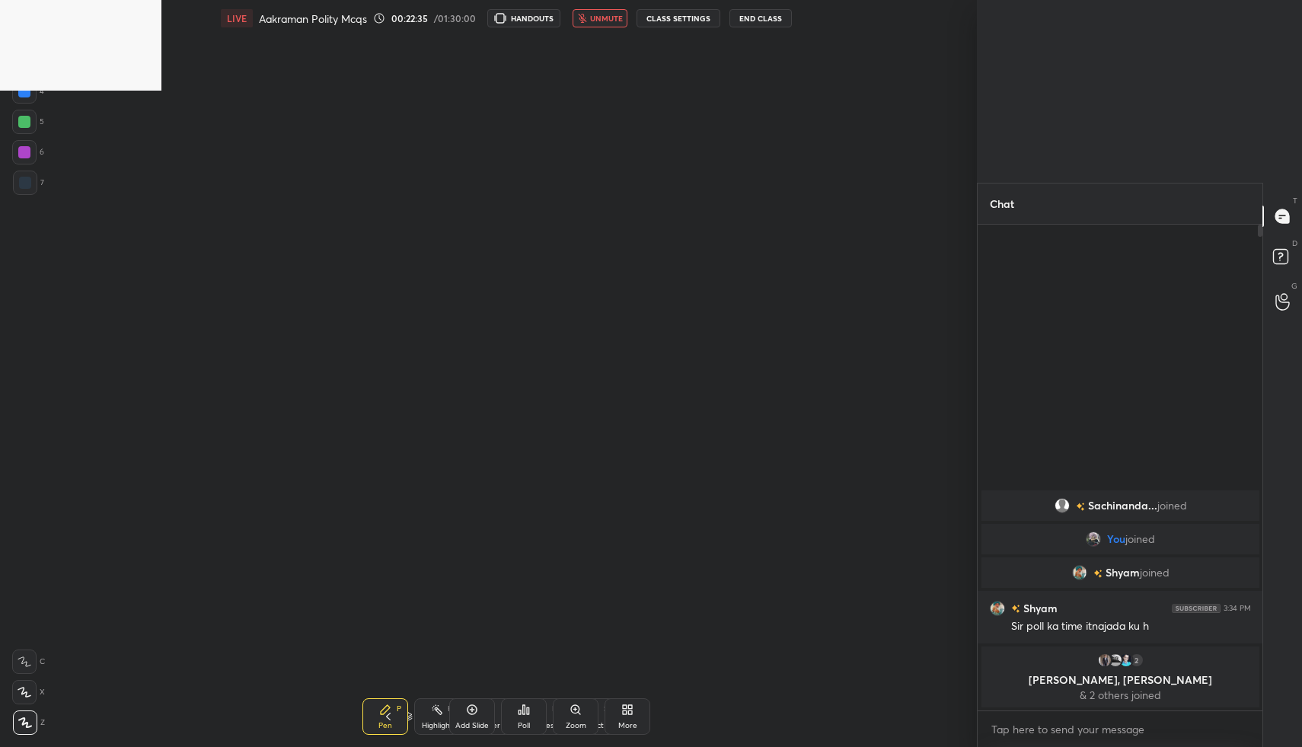
click at [493, 659] on div "Setting up your live class Poll for secs No correct answer Start poll" at bounding box center [507, 362] width 916 height 650
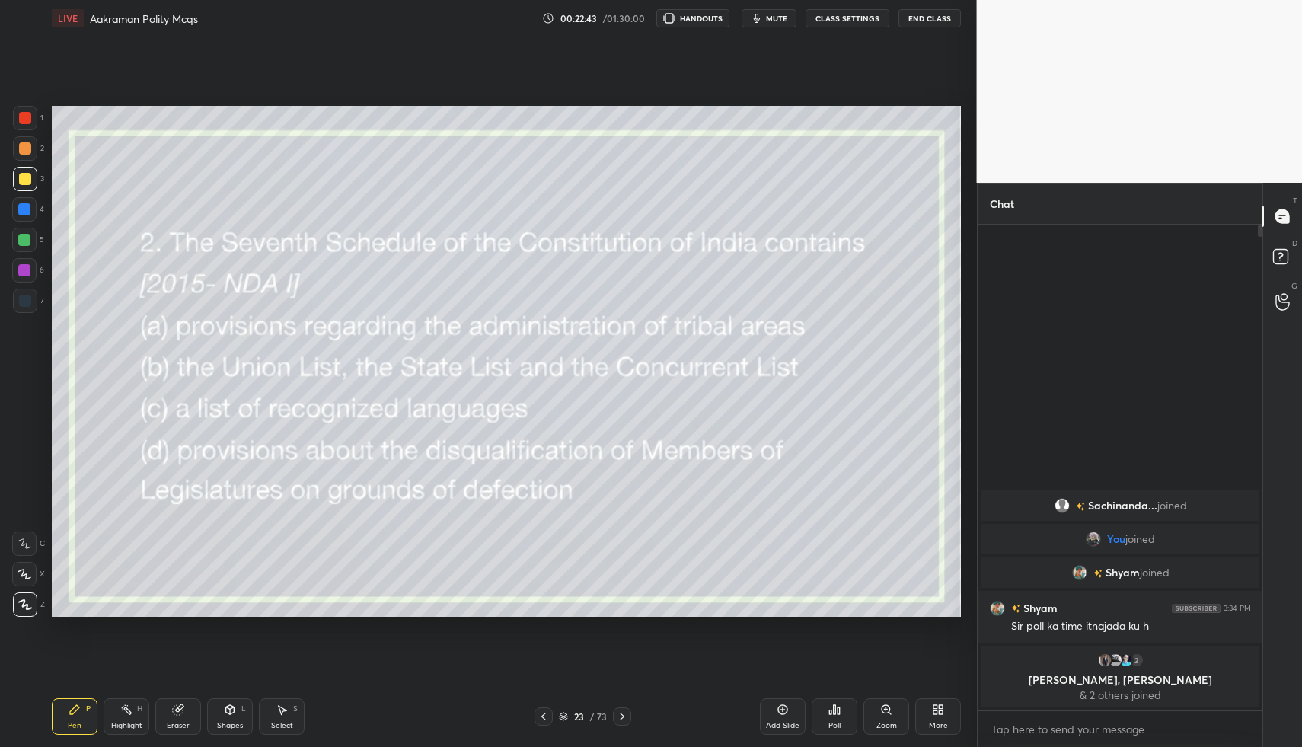
scroll to position [650, 915]
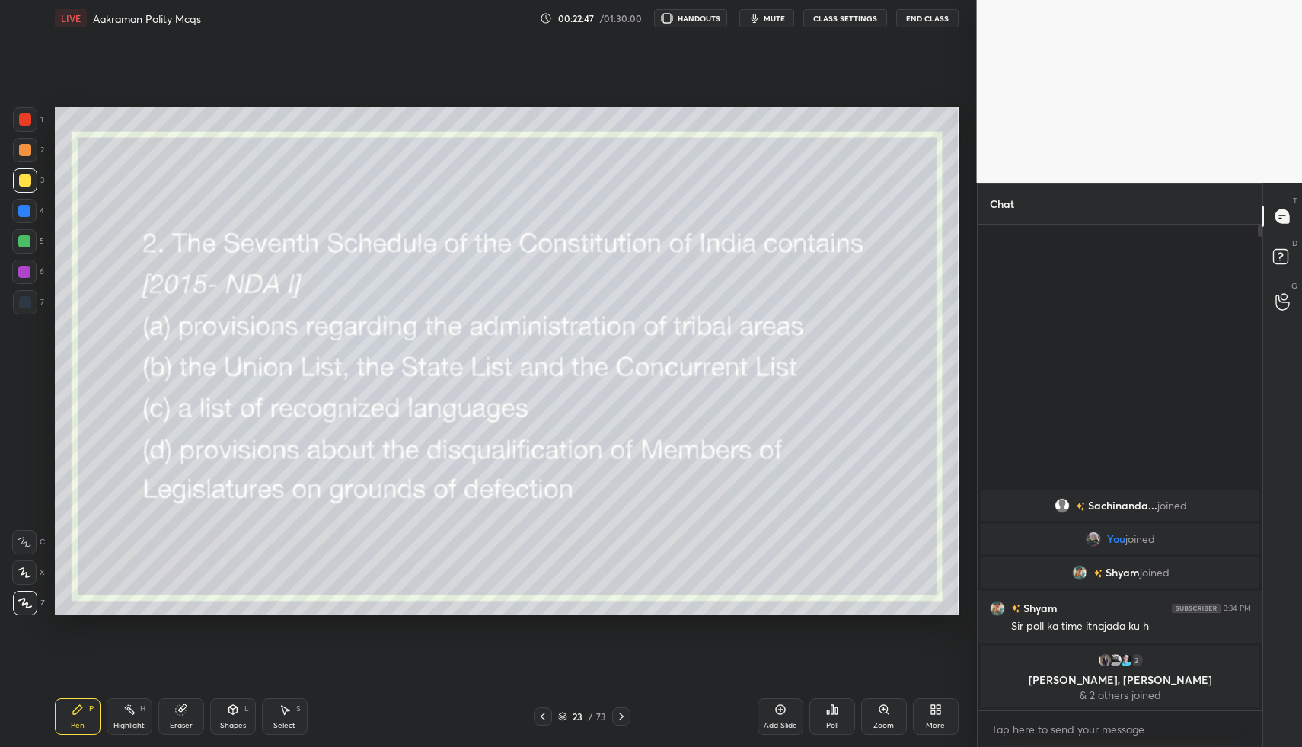
click at [781, 20] on span "mute" at bounding box center [774, 18] width 21 height 11
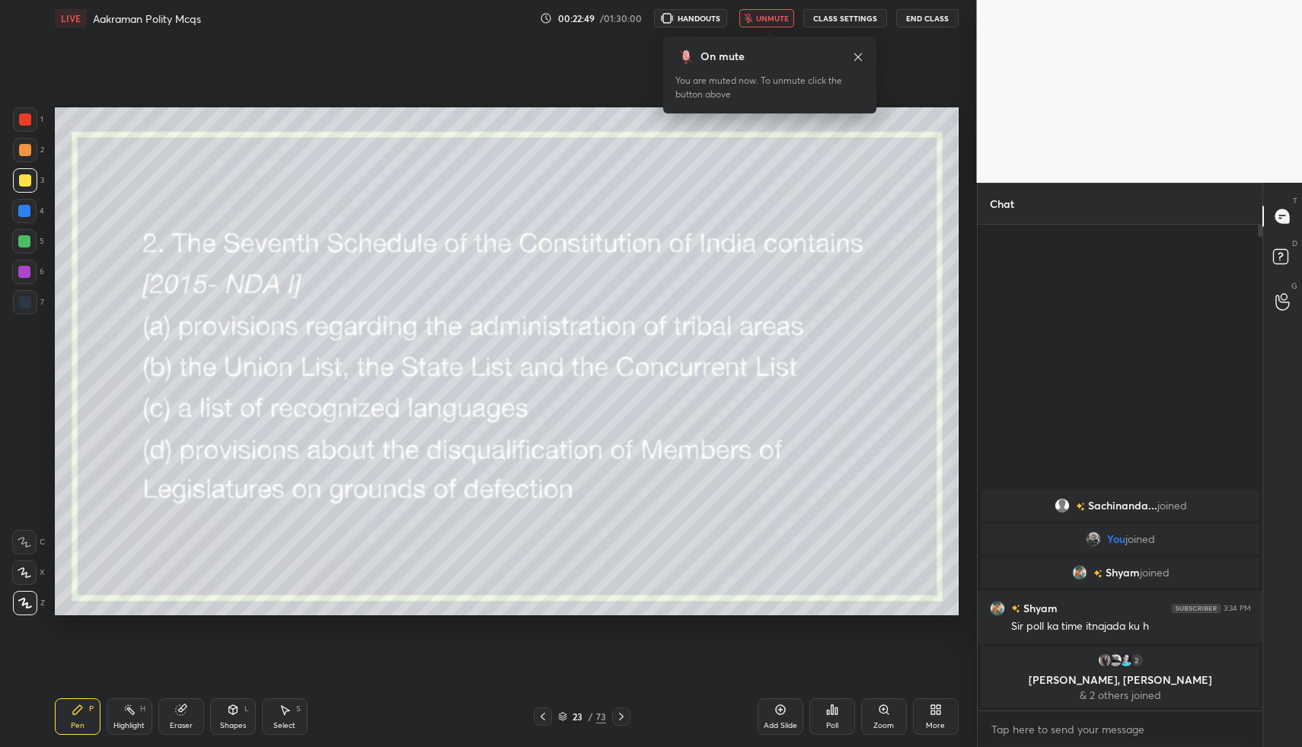
click at [621, 711] on icon at bounding box center [621, 717] width 12 height 12
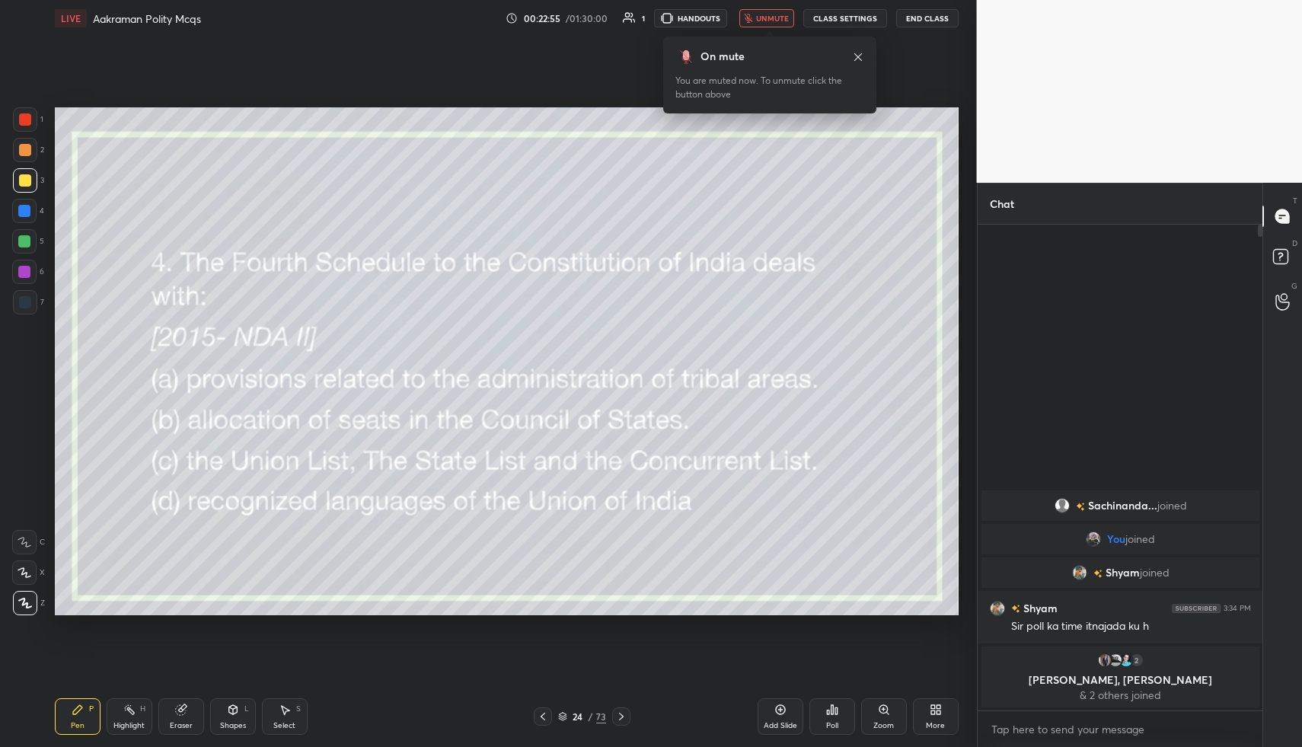
click at [826, 723] on div "Poll" at bounding box center [832, 726] width 12 height 8
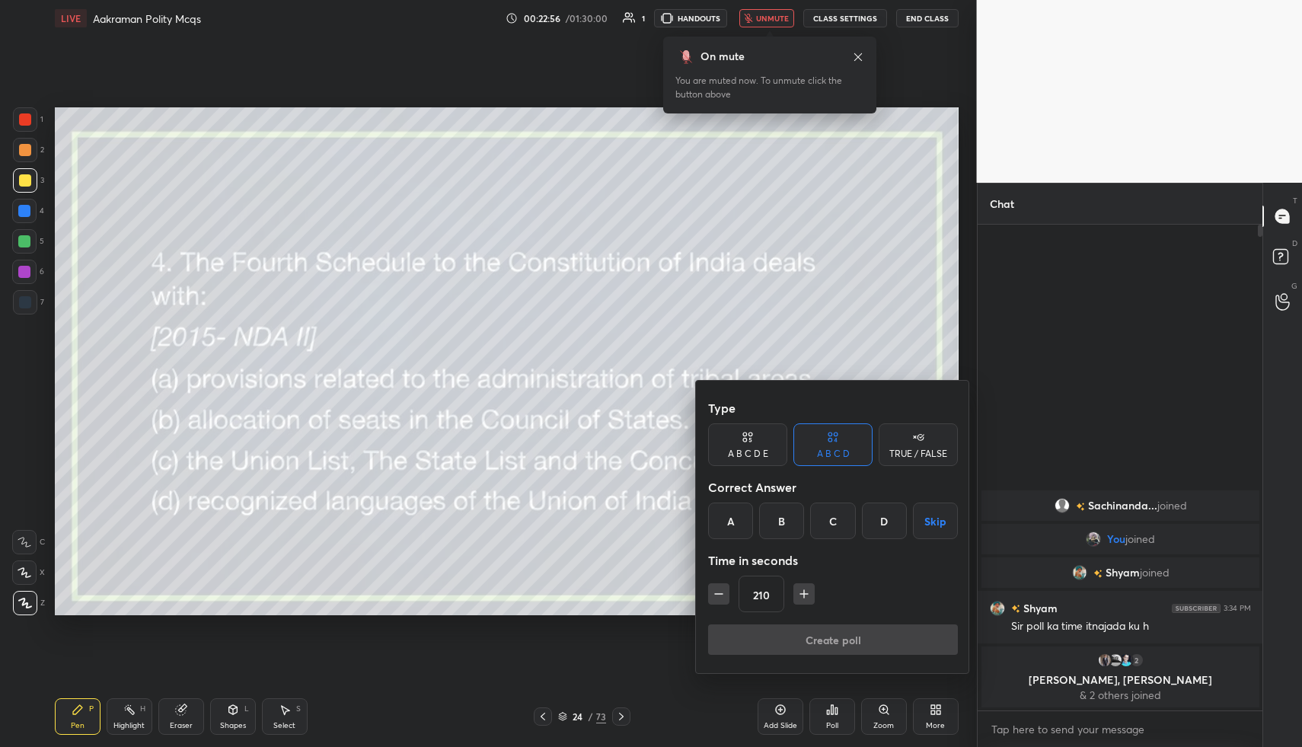
click at [786, 517] on div "B" at bounding box center [781, 521] width 45 height 37
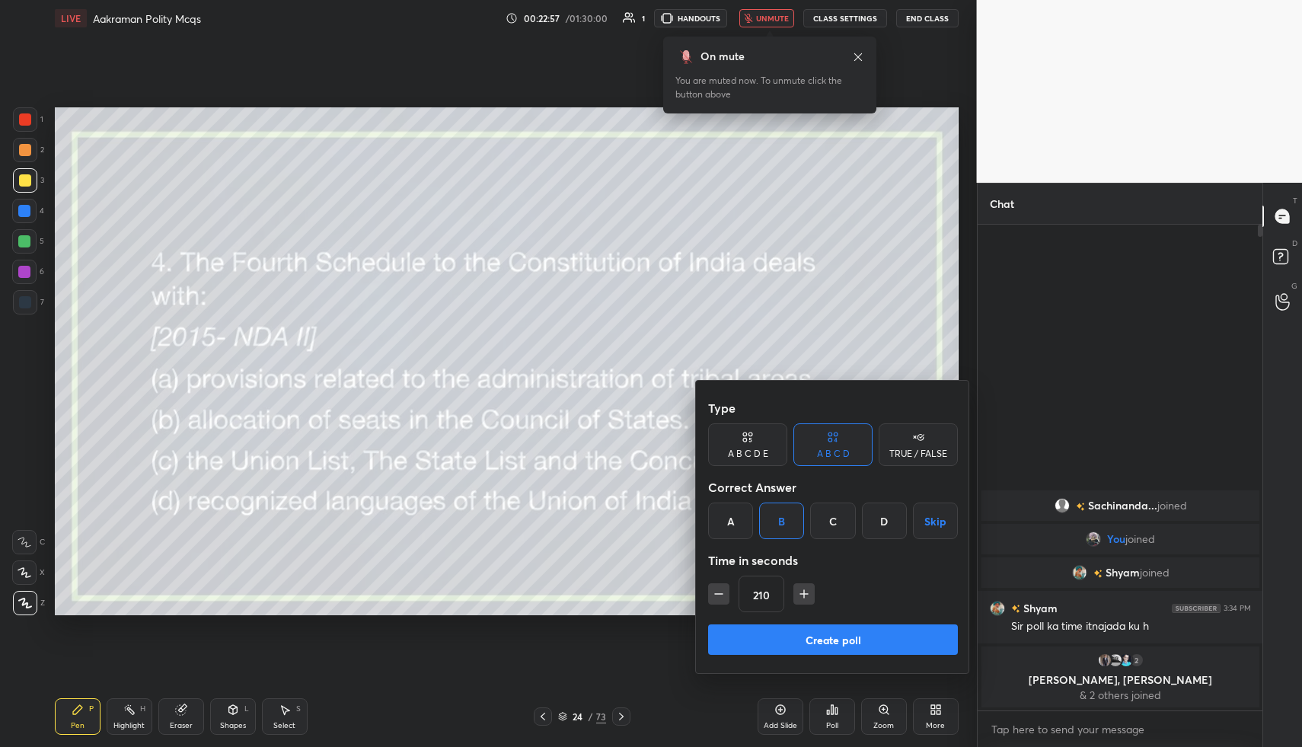
click at [804, 637] on button "Create poll" at bounding box center [833, 639] width 250 height 30
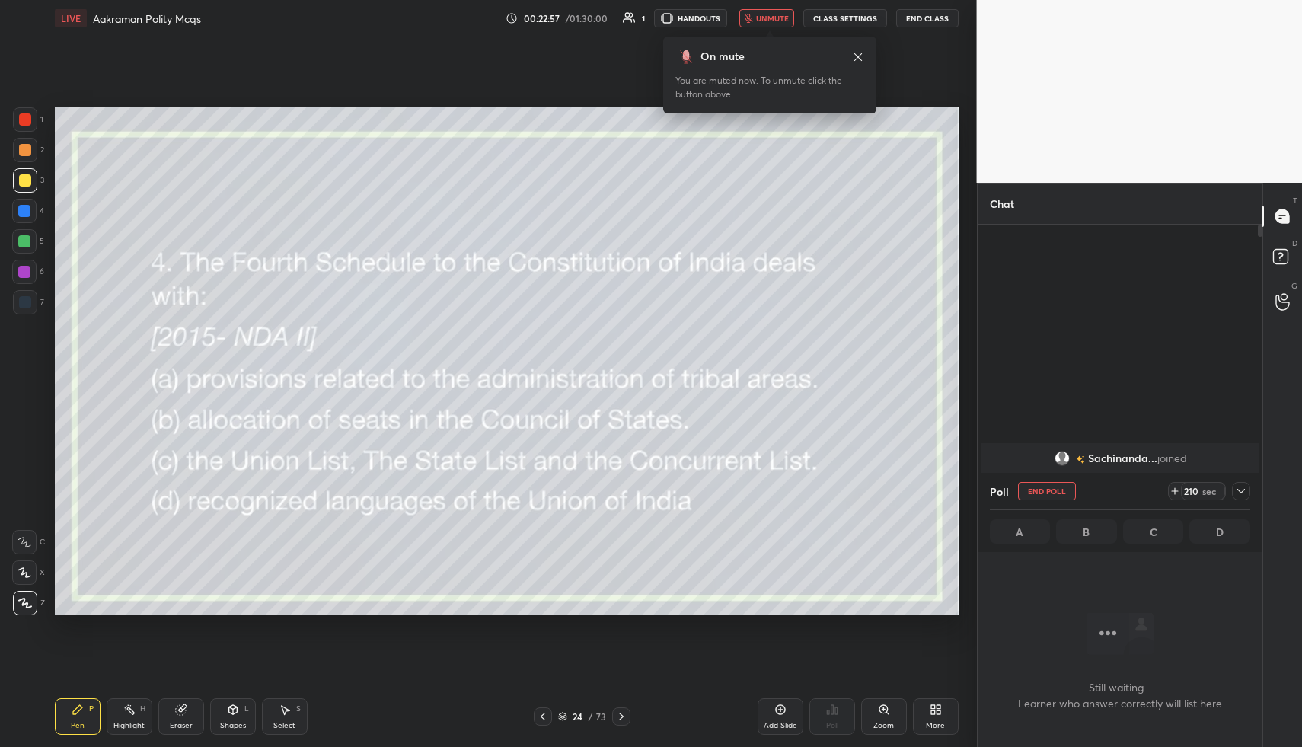
scroll to position [0, 0]
click at [923, 18] on button "End Class" at bounding box center [927, 18] width 62 height 18
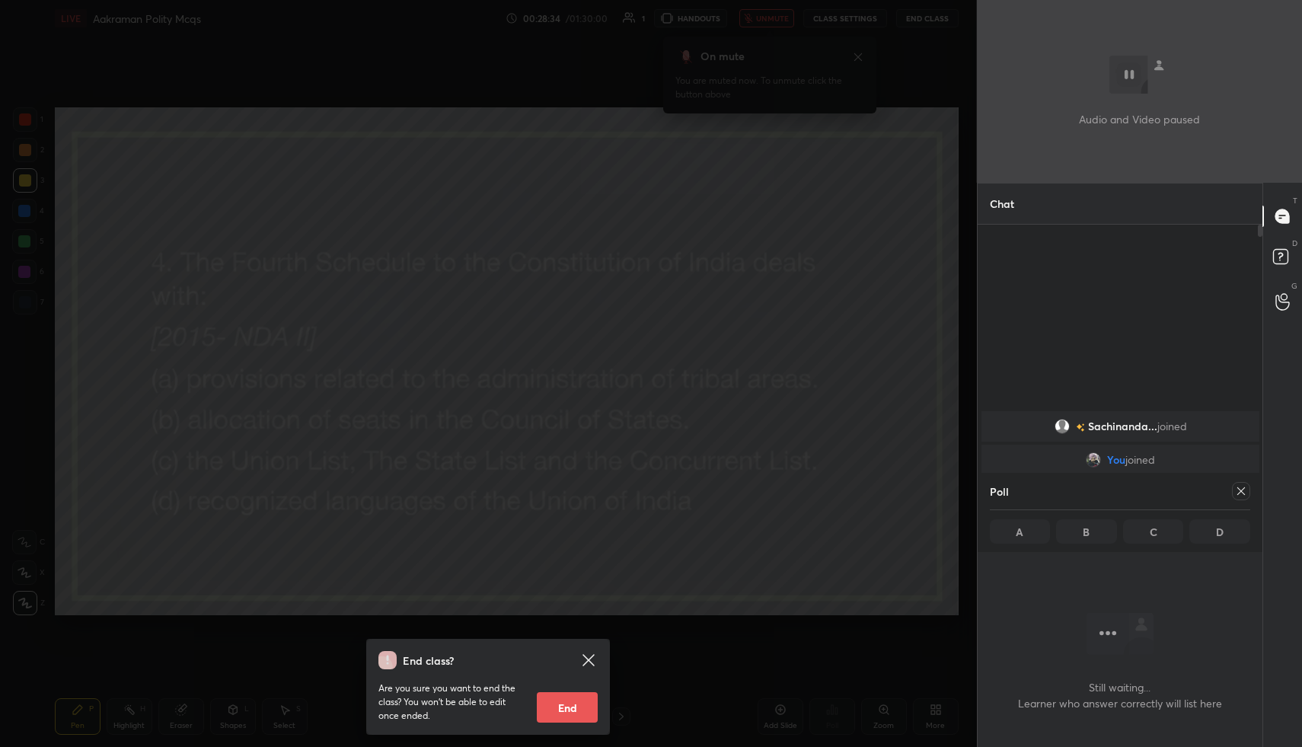
click at [569, 720] on button "End" at bounding box center [567, 707] width 61 height 30
type textarea "x"
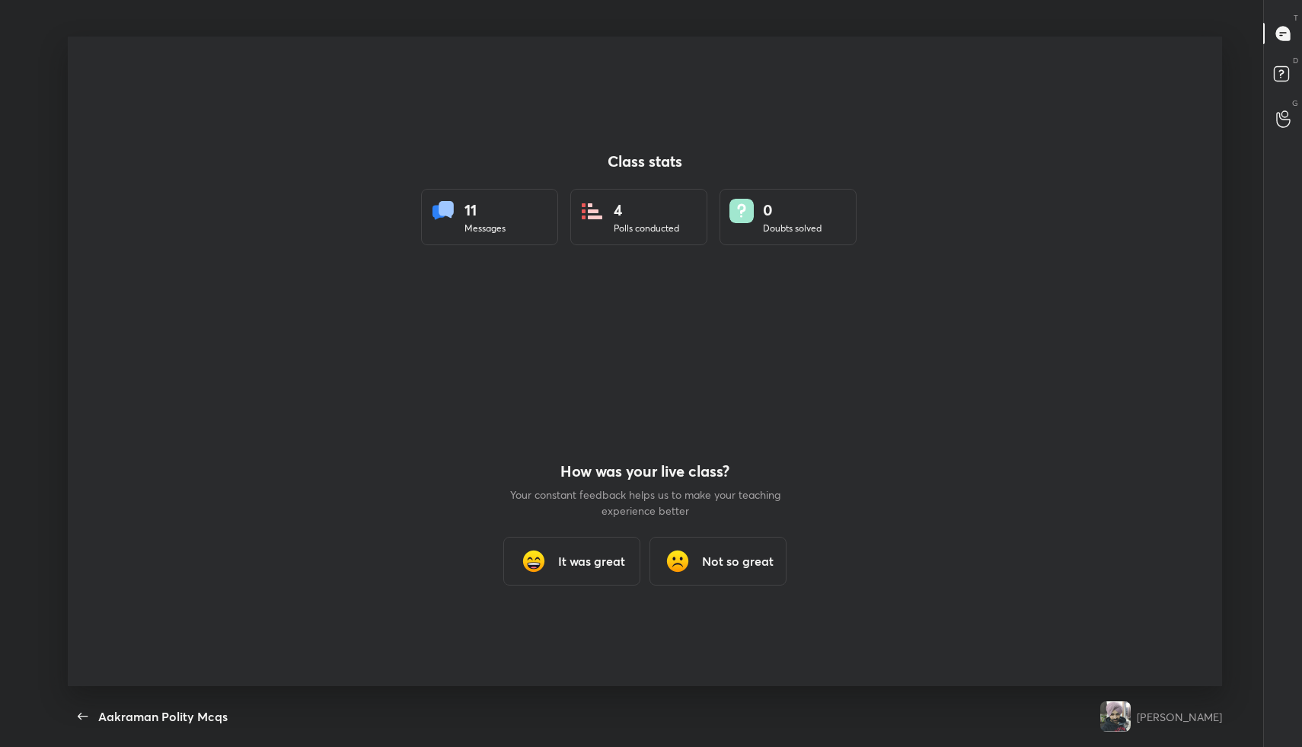
scroll to position [650, 1290]
